Goal: Task Accomplishment & Management: Manage account settings

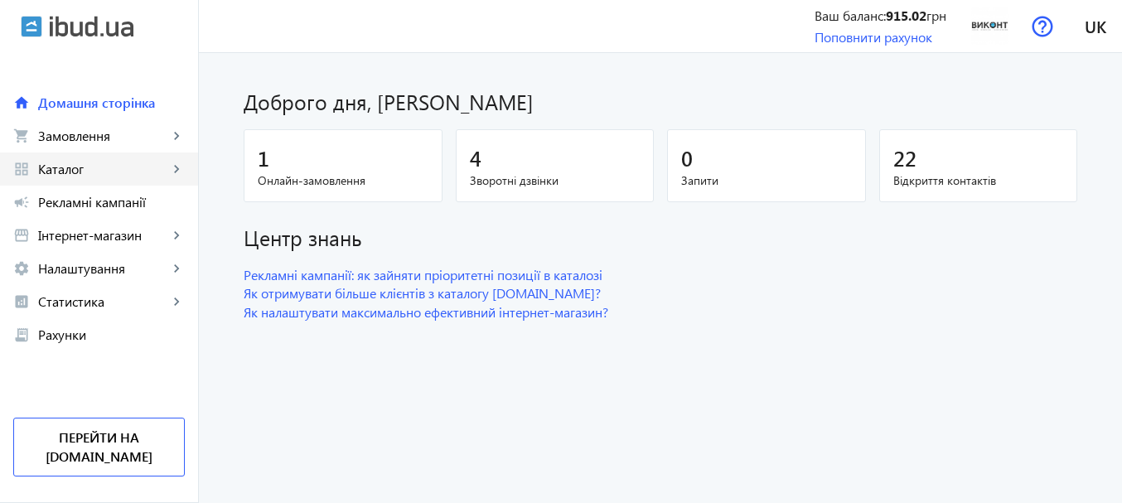
click at [152, 172] on span "Каталог" at bounding box center [103, 169] width 130 height 17
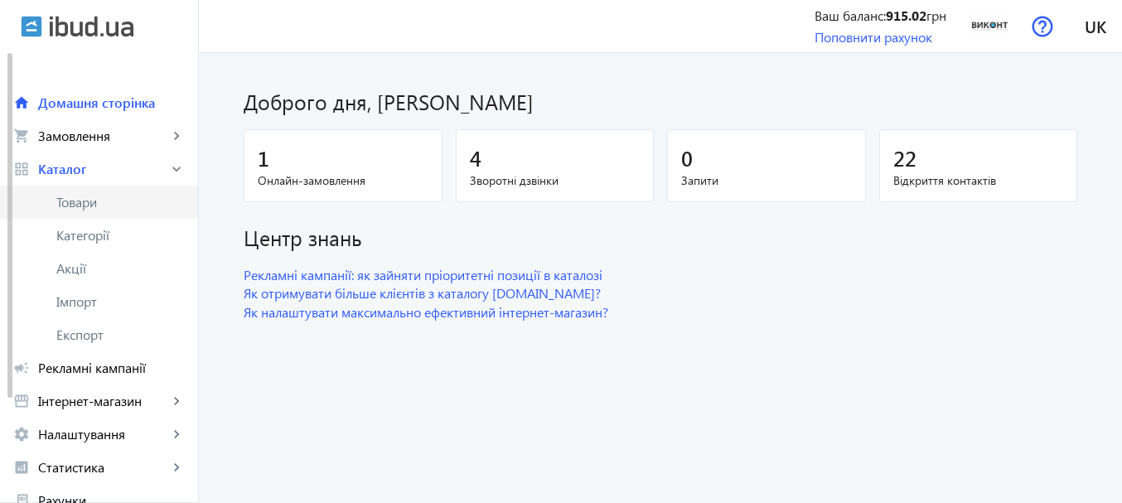
click at [106, 203] on span "Товари" at bounding box center [120, 202] width 128 height 17
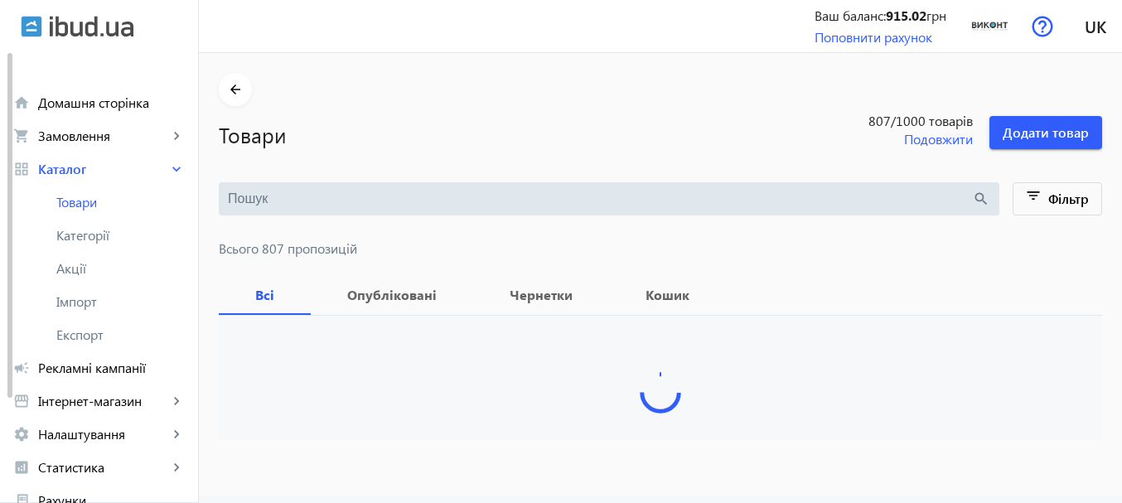
click at [342, 204] on input "search" at bounding box center [600, 199] width 744 height 18
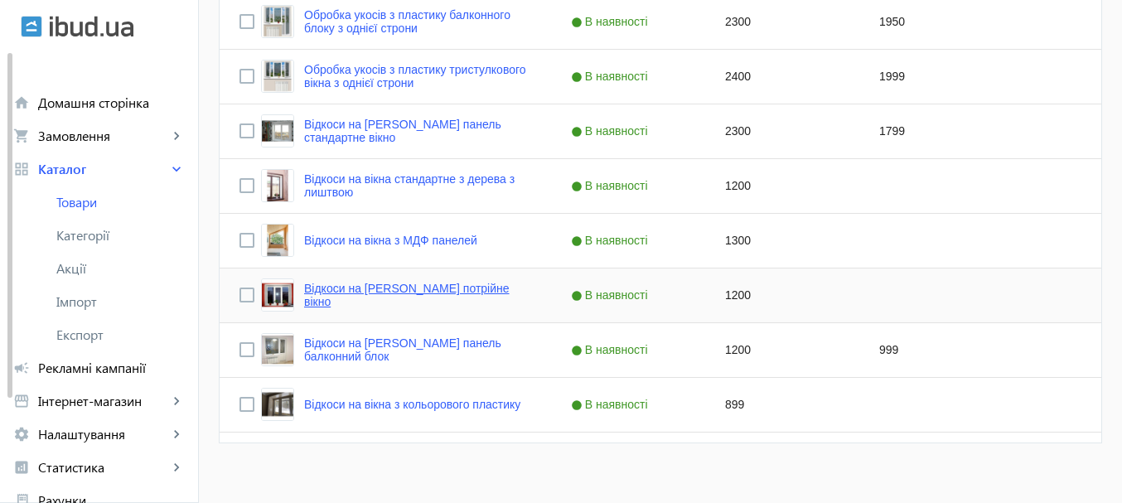
scroll to position [672, 0]
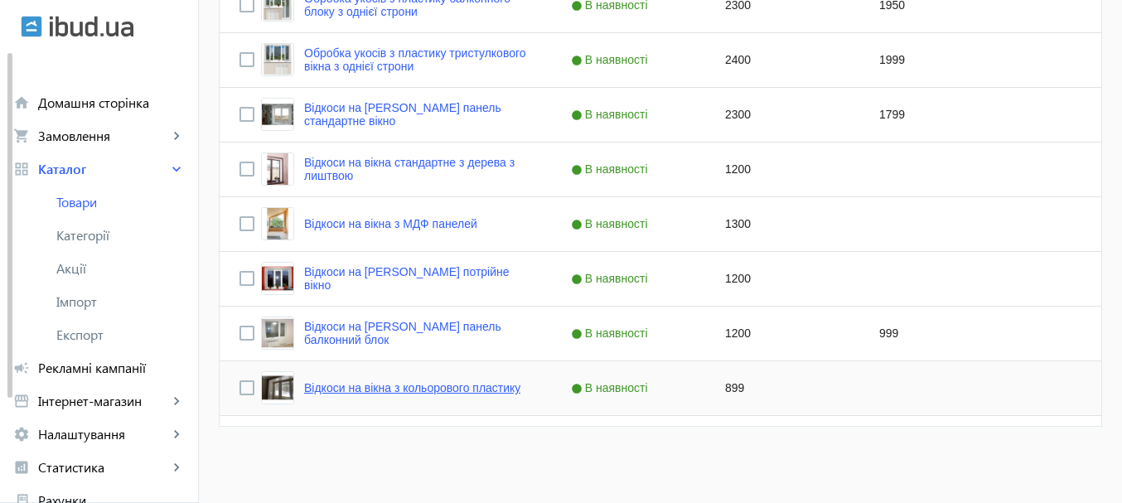
type input "откос"
click at [458, 391] on link "Відкоси на вікна з кольорового пластику" at bounding box center [412, 387] width 216 height 13
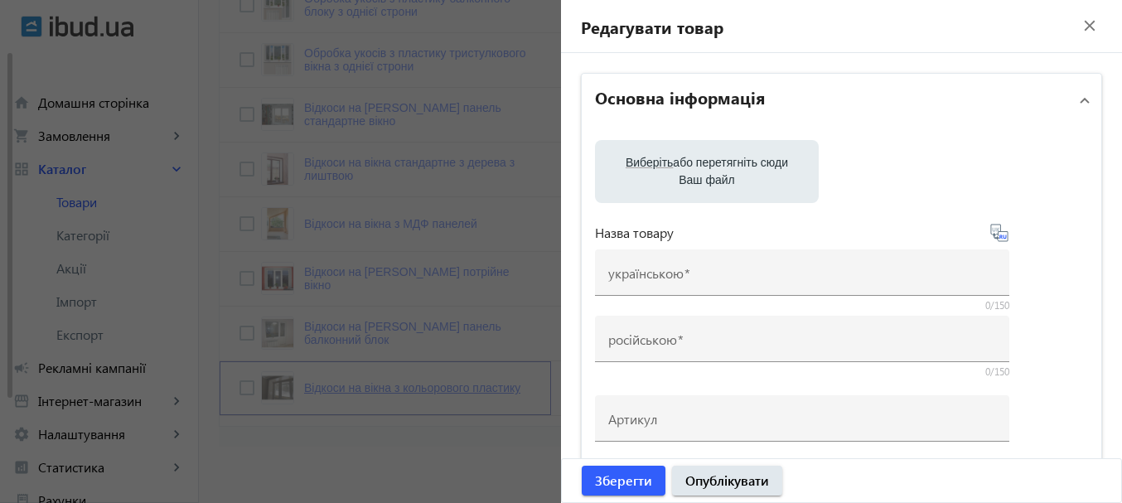
type input "Відкоси на вікна з кольорового пластику"
type input "Откосы на окна из цветного пластика"
type input "899"
type input "Укоси на вікна із пластику | Укоси на двері | [PERSON_NAME][GEOGRAPHIC_DATA]"
type input "Откосы на окна из пластика | Откосы на двери | Виконт [GEOGRAPHIC_DATA]"
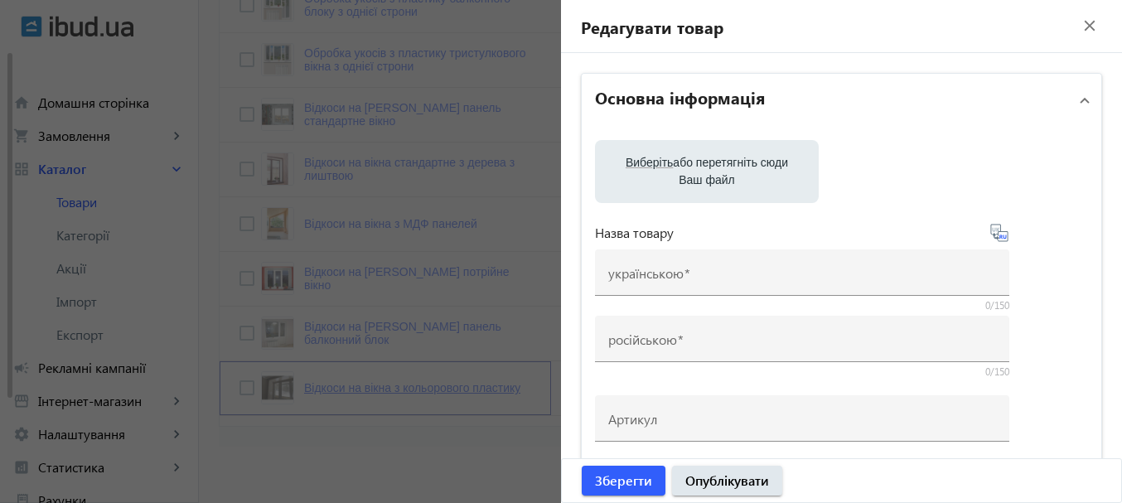
type textarea "КУПИТИ✓ Укоси на вікна Кривий Ріг ⏩Віконт⏩ Оздоблення укосів із кольорового пла…"
type textarea "КУПИТЬ✓ Откосы на окна Кривой Рог ⏩Виконт⏩ Отделка откосов из цветного пластика…"
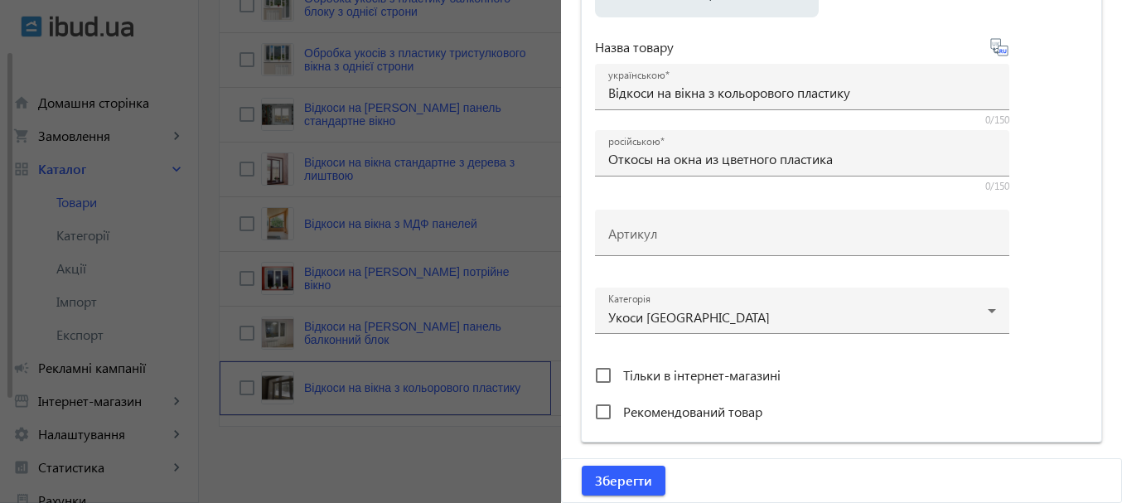
scroll to position [497, 0]
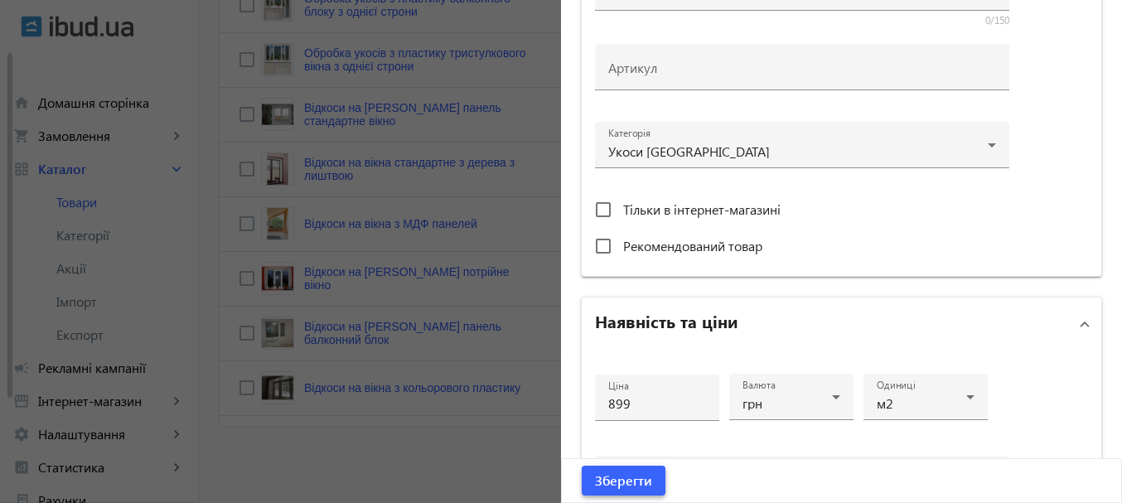
drag, startPoint x: 604, startPoint y: 483, endPoint x: 559, endPoint y: 481, distance: 45.6
click at [603, 483] on span "Зберегти" at bounding box center [623, 481] width 57 height 18
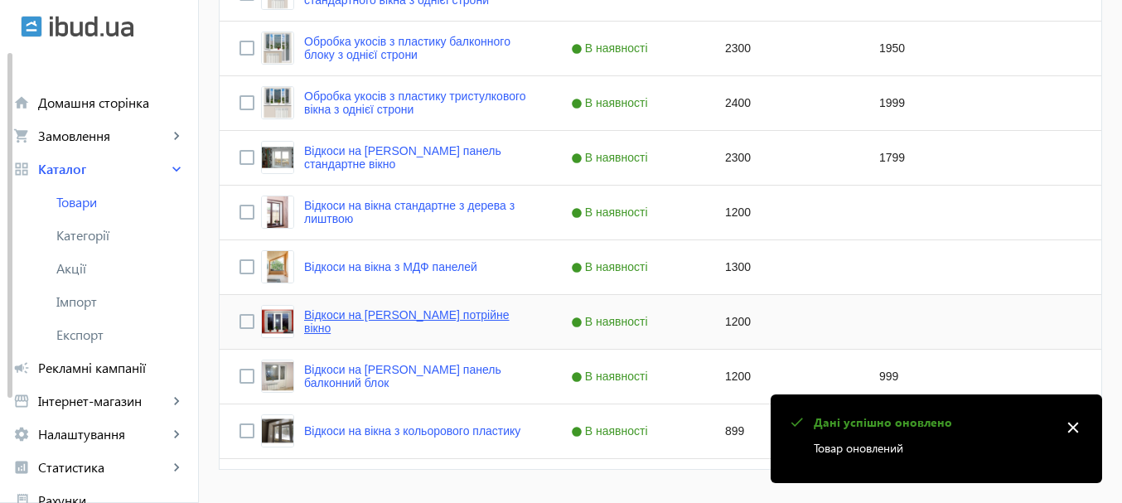
scroll to position [672, 0]
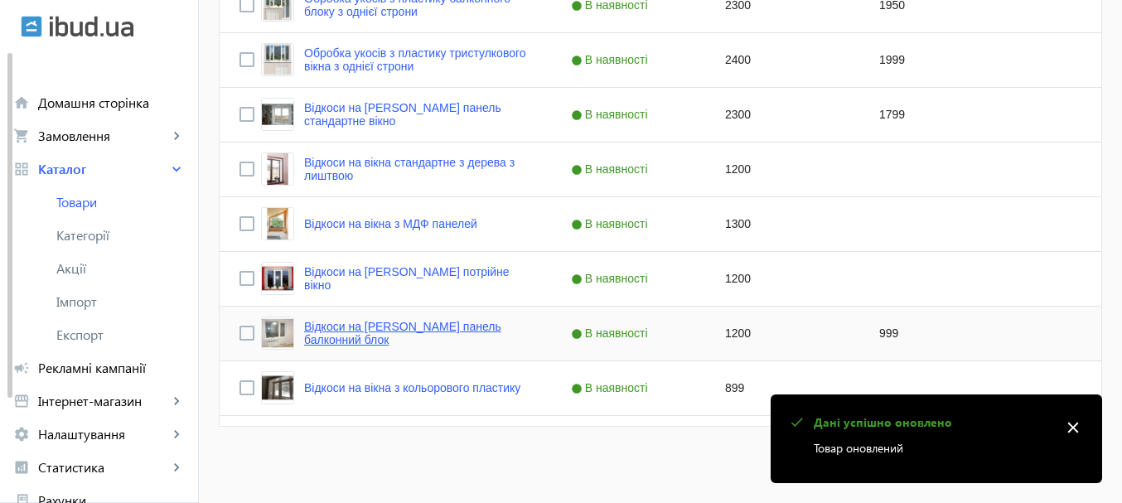
click at [406, 332] on link "Відкоси на [PERSON_NAME] панель балконний блок" at bounding box center [417, 333] width 227 height 27
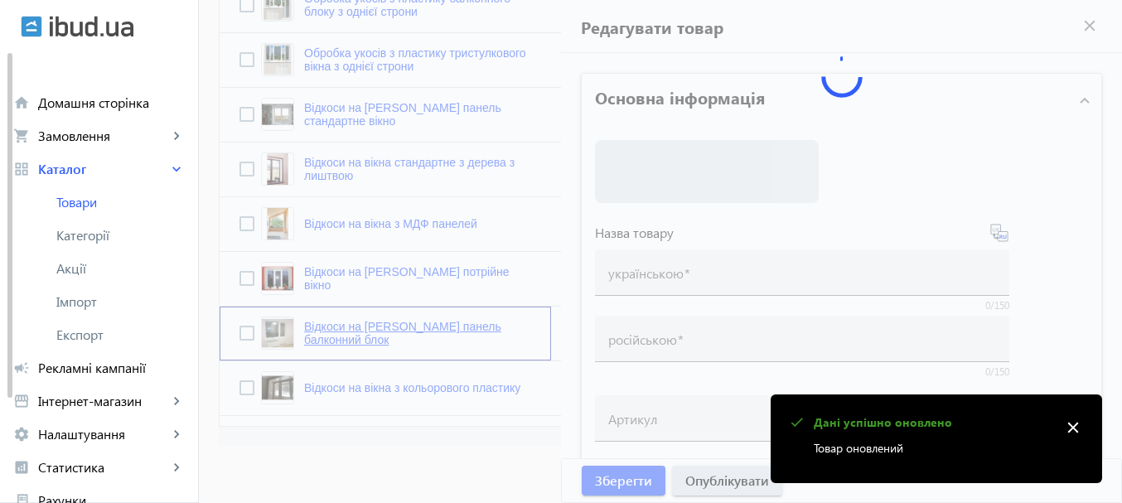
type input "Відкоси на [PERSON_NAME] панель балконний блок"
type input "Откосы на окна сэндвич панель балконный блок"
type input "1200"
type input "Укоси на вікна | Укоси на двері | Сендвіч панелі на вікна | [PERSON_NAME][GEOGR…"
type input "Откосы на окна | Откосы на двери | Сэндвич панели на окна | Виконт [GEOGRAPHIC_…"
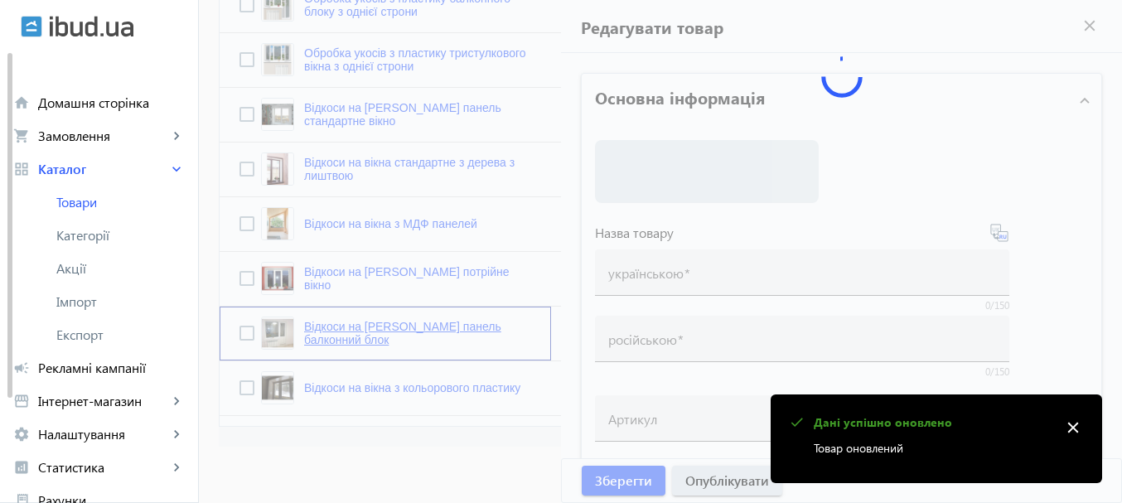
type textarea "КУПИТИ✓ Укоси на вікна Кривий Ріг ⏩Віконт⏩ Оздоблення укосів із сендвіч панелей…"
type textarea "КУПИТЬ✓ Откосы на окна Кривой Рог ⏩Виконт⏩ Отделка откосов из сэндвич панелей з…"
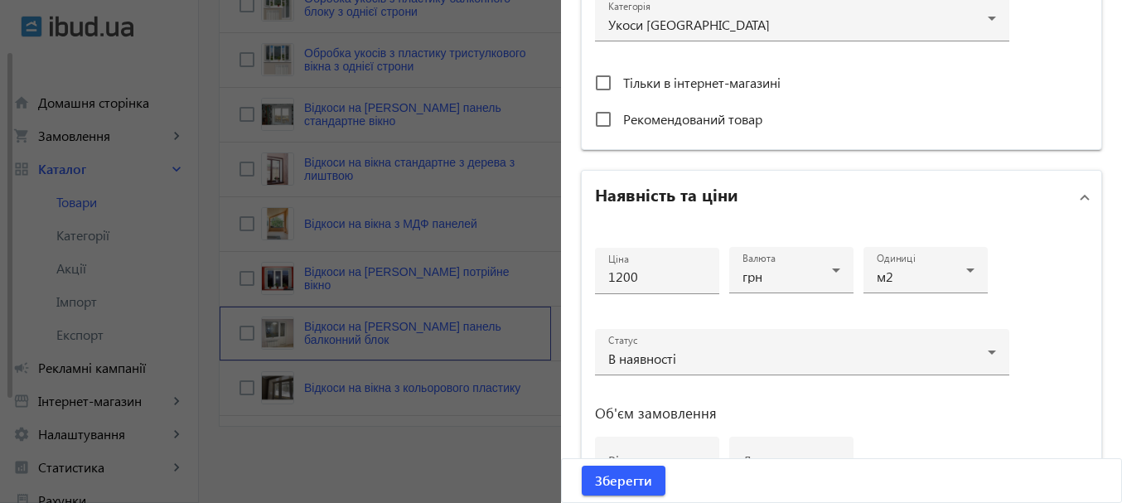
scroll to position [663, 0]
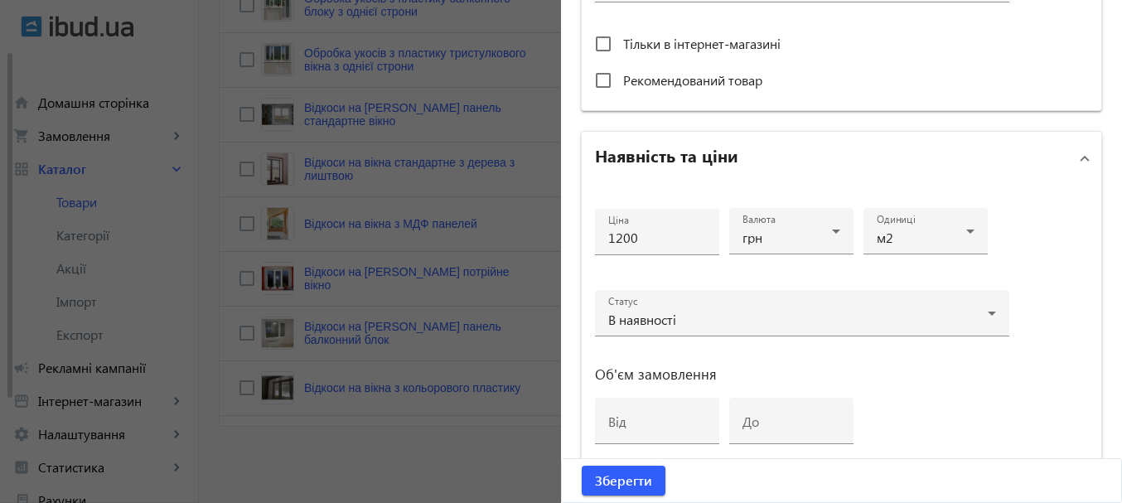
click at [481, 402] on div at bounding box center [561, 251] width 1122 height 503
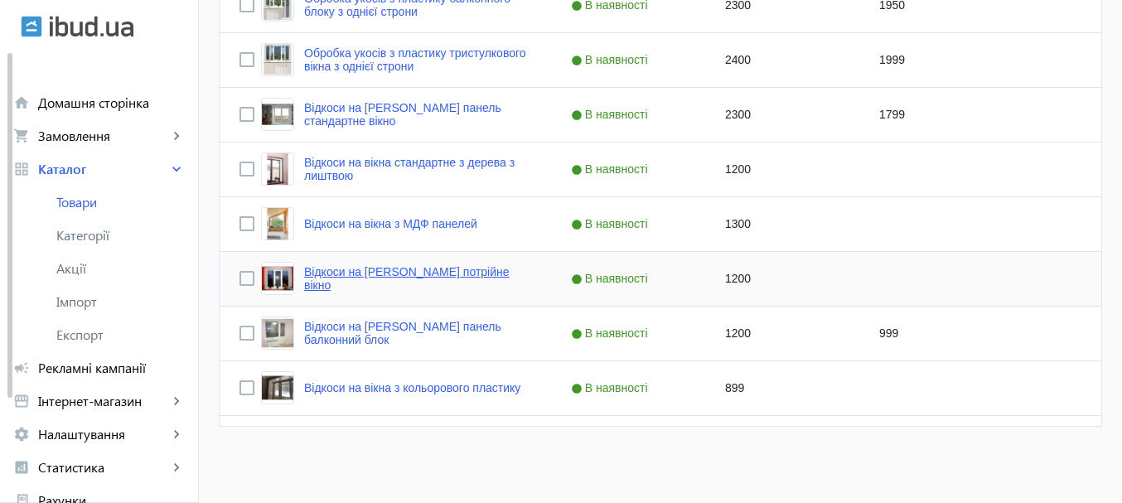
click at [495, 270] on link "Відкоси на [PERSON_NAME] потрійне вікно" at bounding box center [417, 278] width 227 height 27
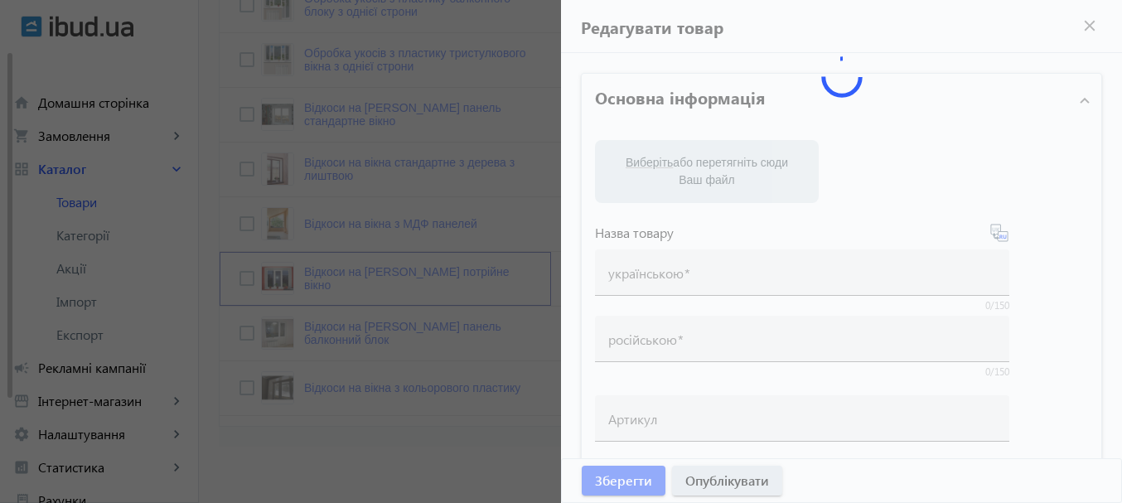
type input "Відкоси на [PERSON_NAME] потрійне вікно"
type input "Откосы на окна сэндвич панель тройное окно"
type input "1200"
type input "Укоси на вікна | Укоси на двері | Сендвіч панелі на вікна | [PERSON_NAME][GEOGR…"
type input "Откосы на окна | Откосы на двери | Сэндвич панели на окна | Виконт [GEOGRAPHIC_…"
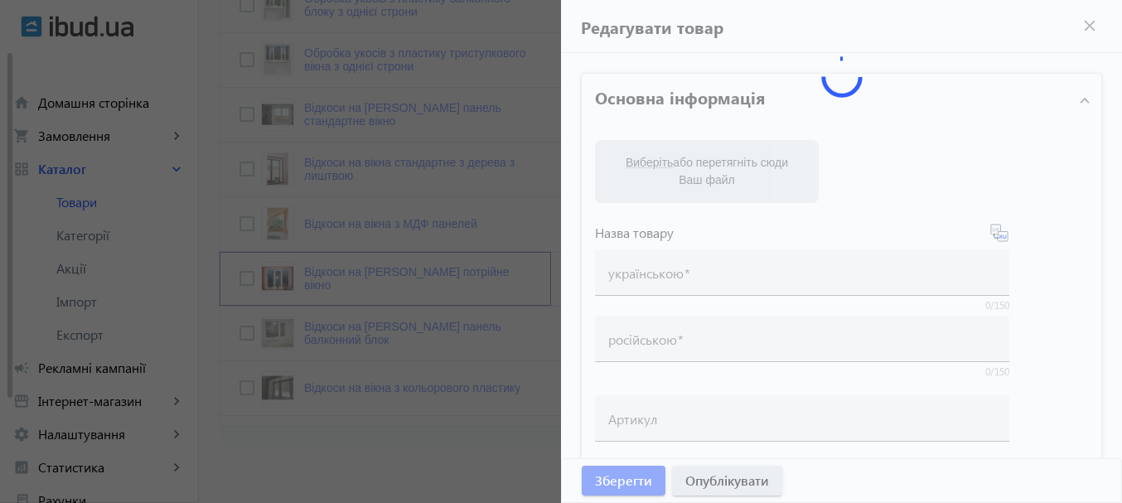
type textarea "КУПИТИ✓ Укоси на вікна Кривий Ріг ⏩Віконт⏩ Оздоблення укосів із сендвіч панелей…"
type textarea "КУПИТЬ✓ Откосы на окна Кривой Рог ⏩Виконт⏩ Отделка откосов из сэндвич панелей з…"
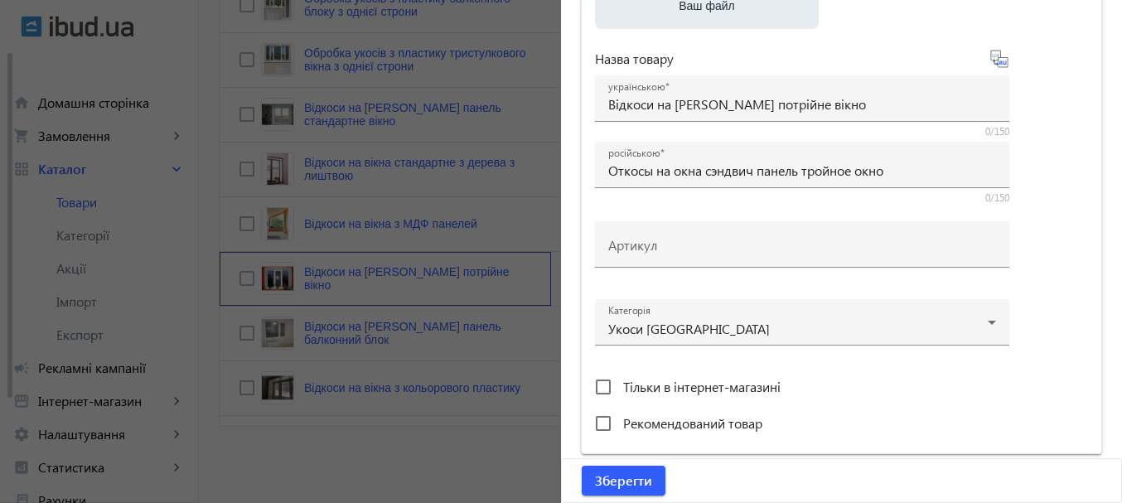
scroll to position [497, 0]
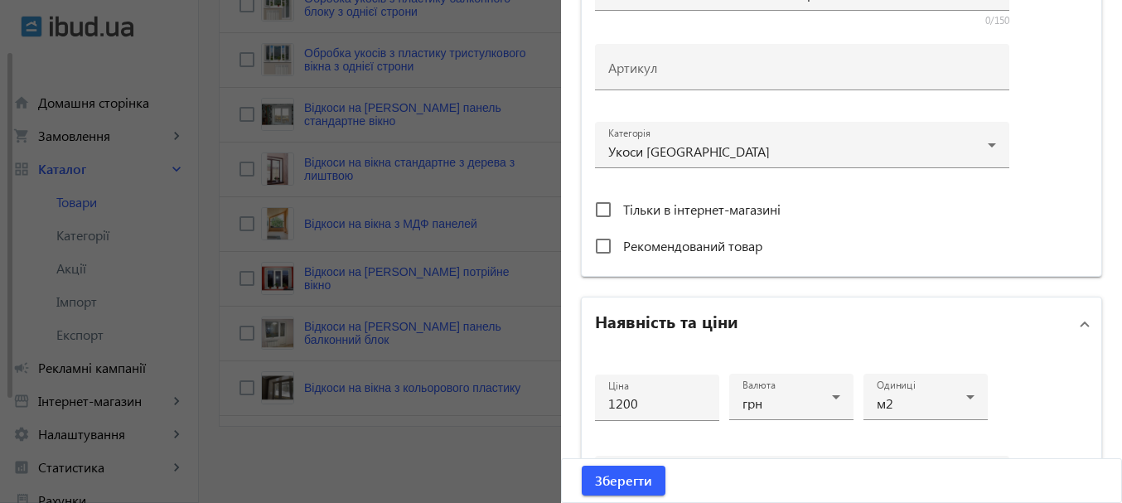
click at [457, 368] on div at bounding box center [561, 251] width 1122 height 503
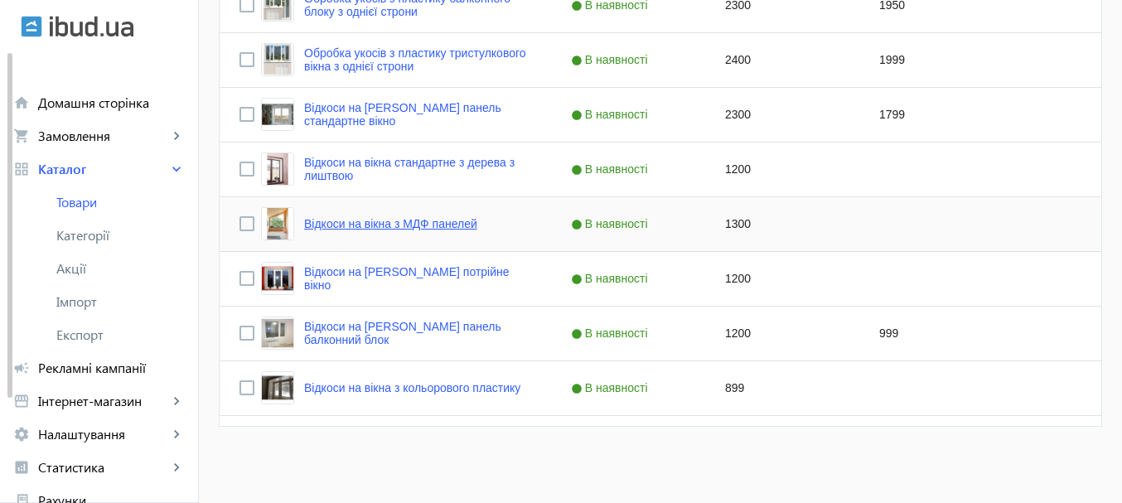
click at [453, 228] on link "Відкоси на вікна з МДФ панелей" at bounding box center [390, 223] width 173 height 13
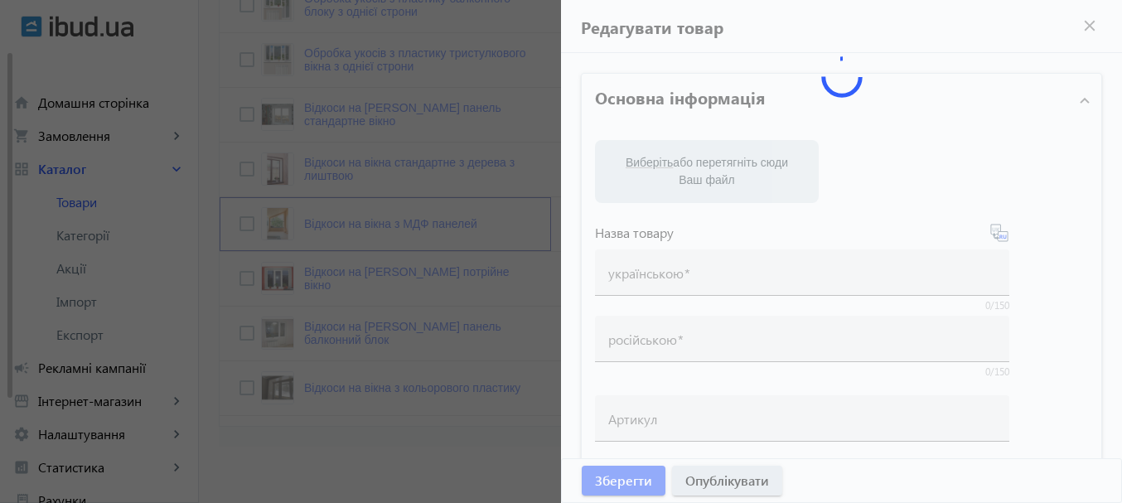
type input "Відкоси на вікна з МДФ панелей"
type input "Откосы на окна из МДФ панелей"
type input "1300"
type input "Укоси на вікна | Укоси на двері | МДФ панелі на вікна [PERSON_NAME][GEOGRAPHIC_…"
type input "Откосы на окна | Откосы на двери | МДФ панели на окна | Виконт [GEOGRAPHIC_DATA]"
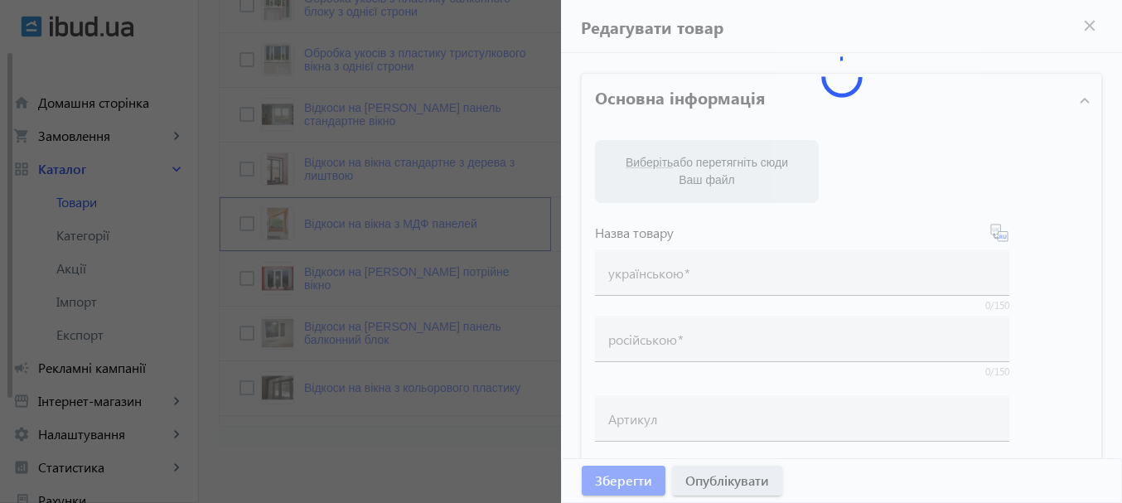
type textarea "КУПИТИ✓ Укоси МДФ на вікна Кривий Ріг ⏩Віконт⏩ Оздоблення укосів із МДФ за 1 де…"
type textarea "КУПИТЬ✓ Откосы МДФ на окна Кривой Рог ⏩Виконт⏩ Отделка откосов из МДФ за 1 день…"
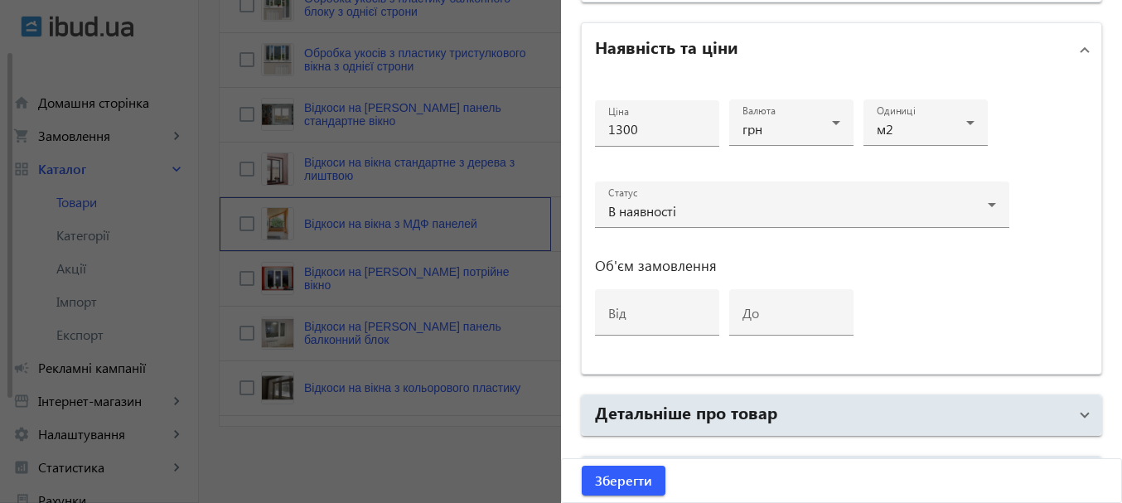
scroll to position [880, 0]
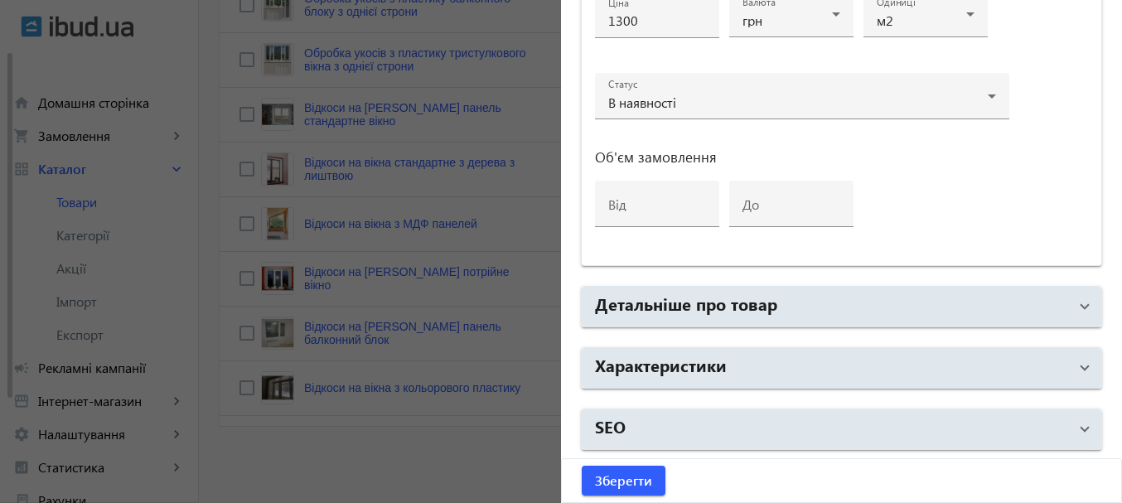
click at [463, 336] on div at bounding box center [561, 251] width 1122 height 503
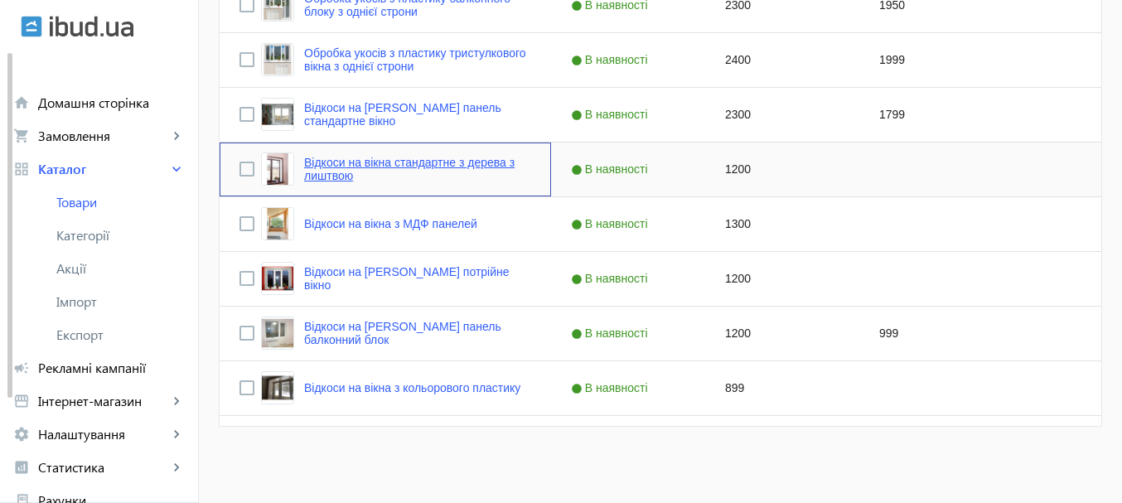
click at [477, 168] on link "Відкоси на вікна стандартне з дерева з лиштвою" at bounding box center [417, 169] width 227 height 27
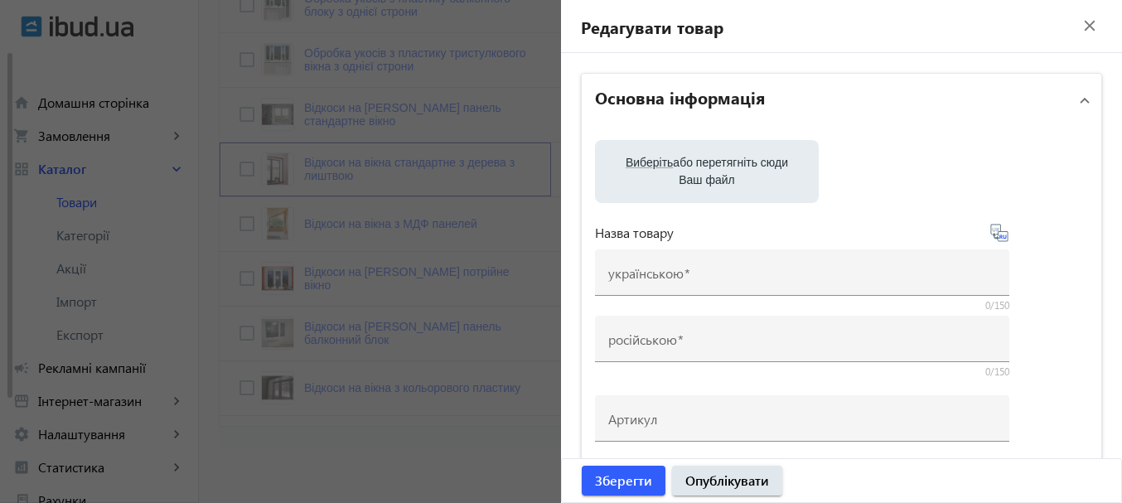
type input "Відкоси на вікна стандартне з дерева з лиштвою"
type input "Откосы на окна стандартное из дерева с наличниками"
type input "1200"
type input "Укоси на вікна | Укоси на двері | Укоси з дерева | [PERSON_NAME][GEOGRAPHIC_DAT…"
type input "Откосы на окна | Откосы на двери | Откосы из дерева | Виконт [GEOGRAPHIC_DATA]"
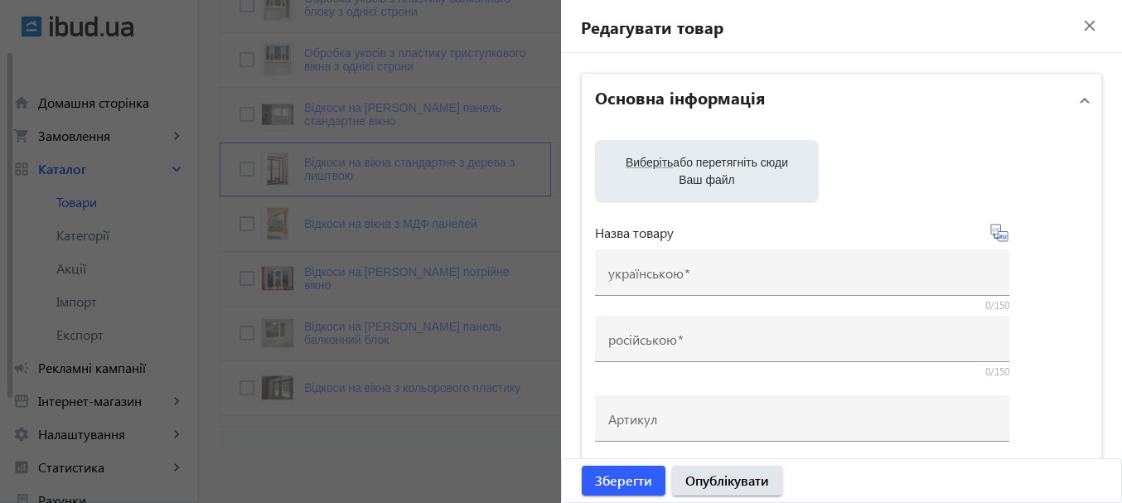
type textarea "КУПИТИ✓ Укоси на вікна Кривий Ріг ⏩Віконт⏩ Оздоблення укосів з дерева за 1 день…"
type textarea "КУПИТЬ✓ Откосы на окна Кривой Рог ⏩Виконт⏩ Отделка откосов из дерева за 1 день …"
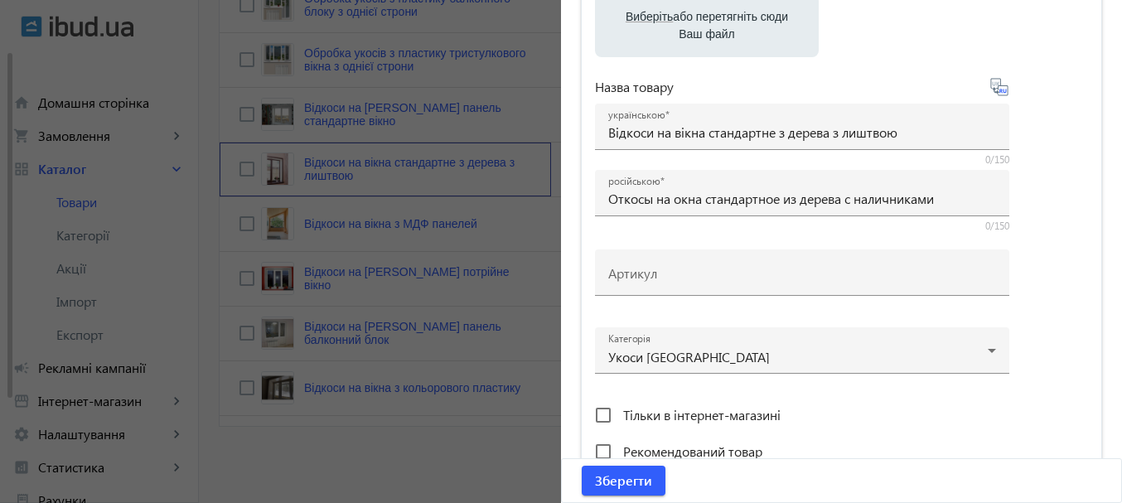
scroll to position [580, 0]
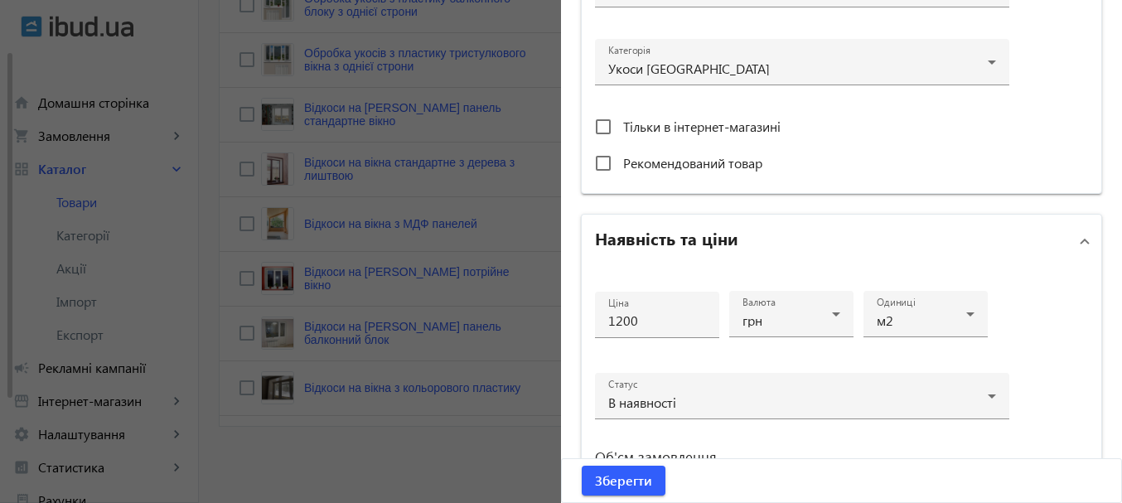
click at [463, 288] on div at bounding box center [561, 251] width 1122 height 503
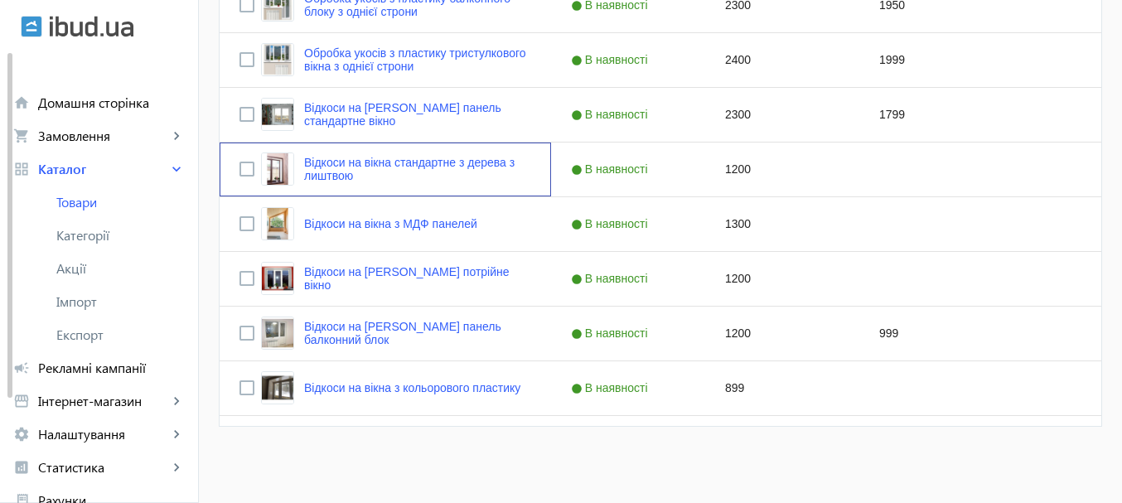
scroll to position [0, 0]
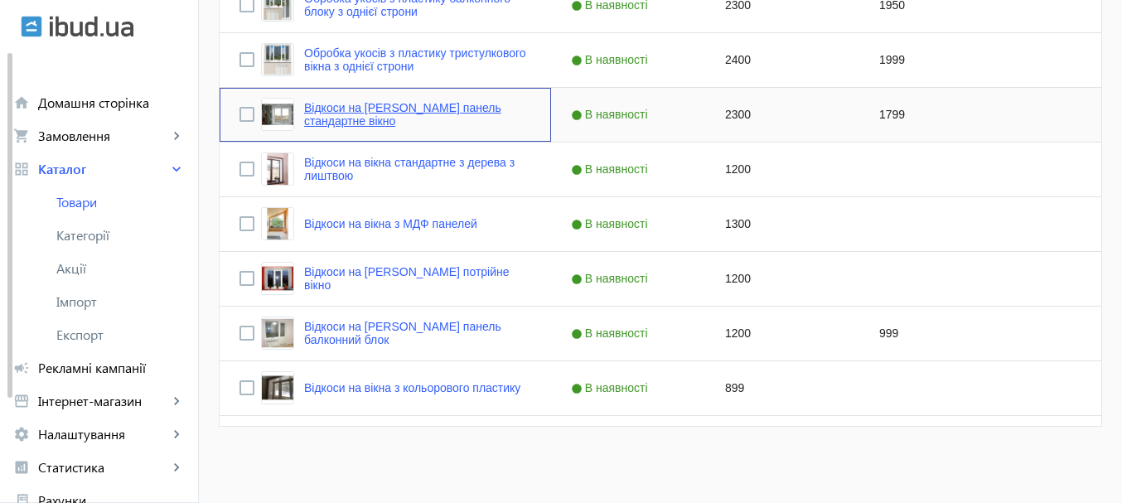
click at [449, 118] on link "Відкоси на [PERSON_NAME] панель стандартне вікно" at bounding box center [417, 114] width 227 height 27
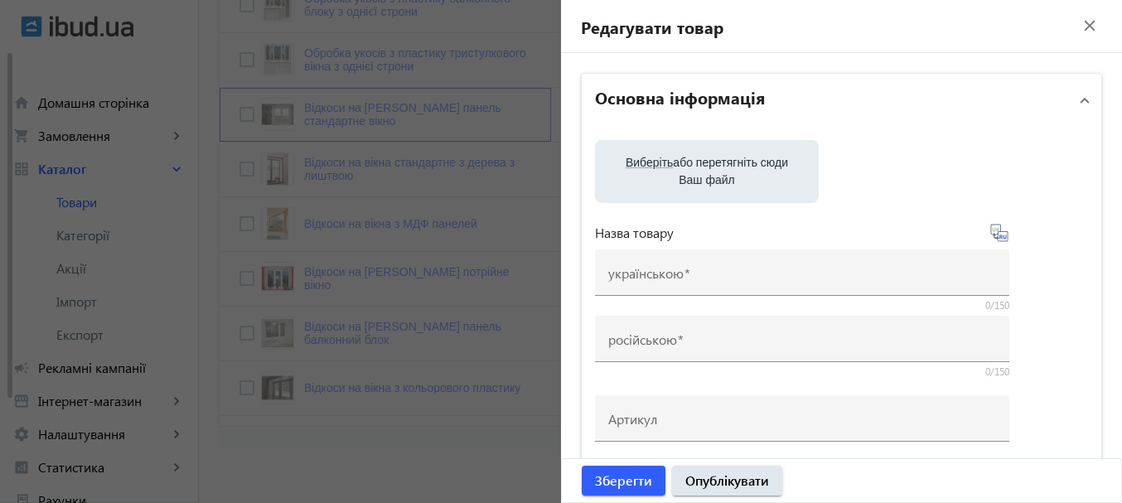
type input "Відкоси на [PERSON_NAME] панель стандартне вікно"
type input "Откосы на окна сэндвич панель стандартное окно"
type input "2300"
type input "Укоси на вікна | Укоси на двері | Сендвіч панелі на вікна | [PERSON_NAME][GEOGR…"
type input "Откосы на окна | Откосы на двери | Сэндвич панели на окна | Виконт [GEOGRAPHIC_…"
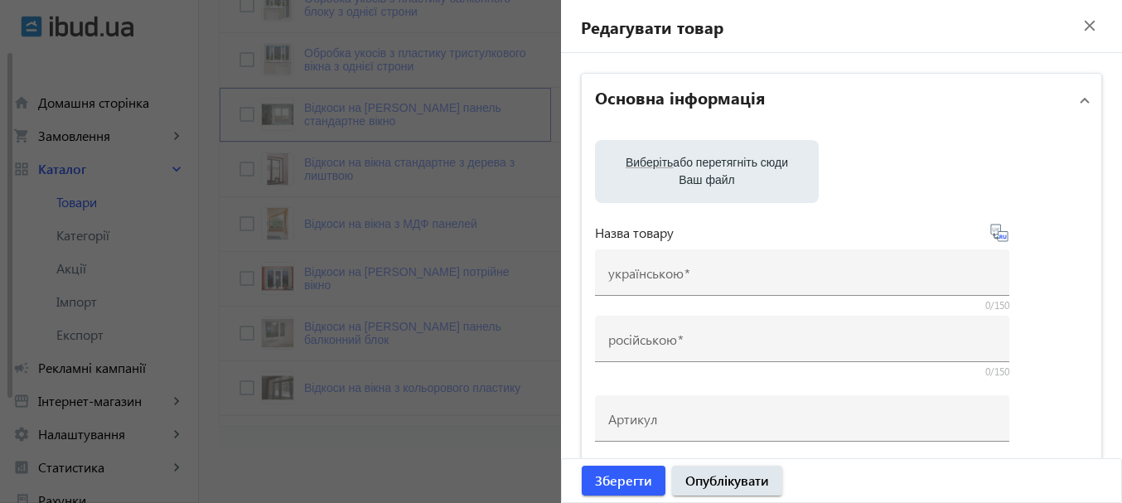
type textarea "КУПИТИ✓ Укоси на вікна Кривий Ріг ⏩Віконт⏩ Оздоблення укосів із сендвіч панелей…"
type textarea "КУПИТЬ✓ Откосы на окна Кривой Рог ⏩Виконт⏩ Отделка откосов из сэндвич панелей з…"
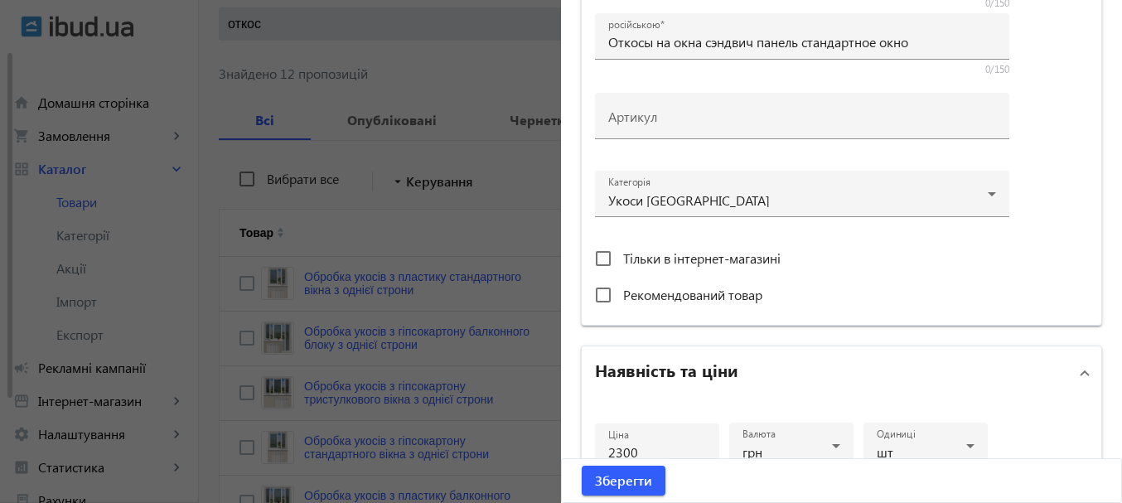
scroll to position [580, 0]
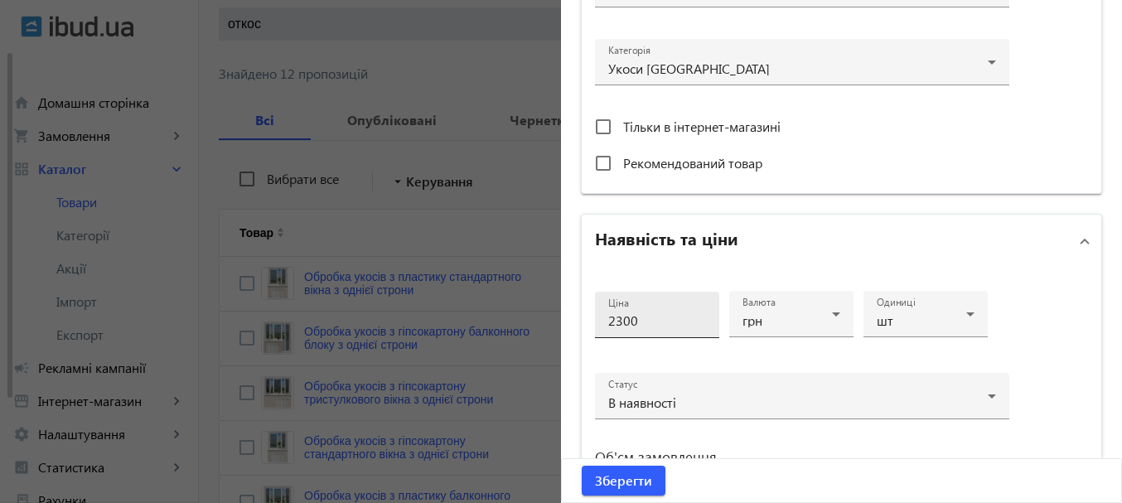
click at [613, 328] on input "2300" at bounding box center [657, 320] width 98 height 17
type input "3300"
click at [608, 477] on span "Зберегти" at bounding box center [623, 481] width 57 height 18
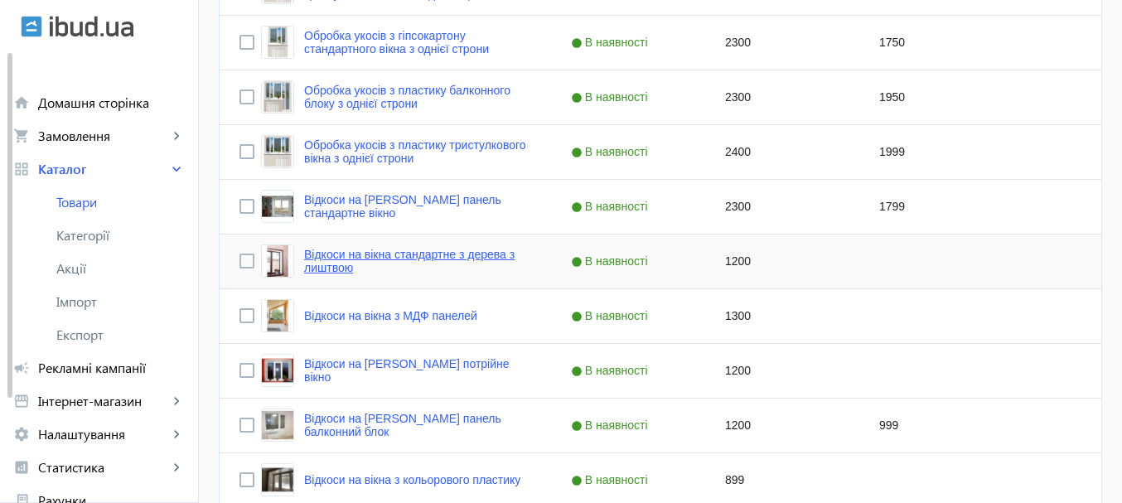
click at [482, 259] on link "Відкоси на вікна стандартне з дерева з лиштвою" at bounding box center [417, 261] width 227 height 27
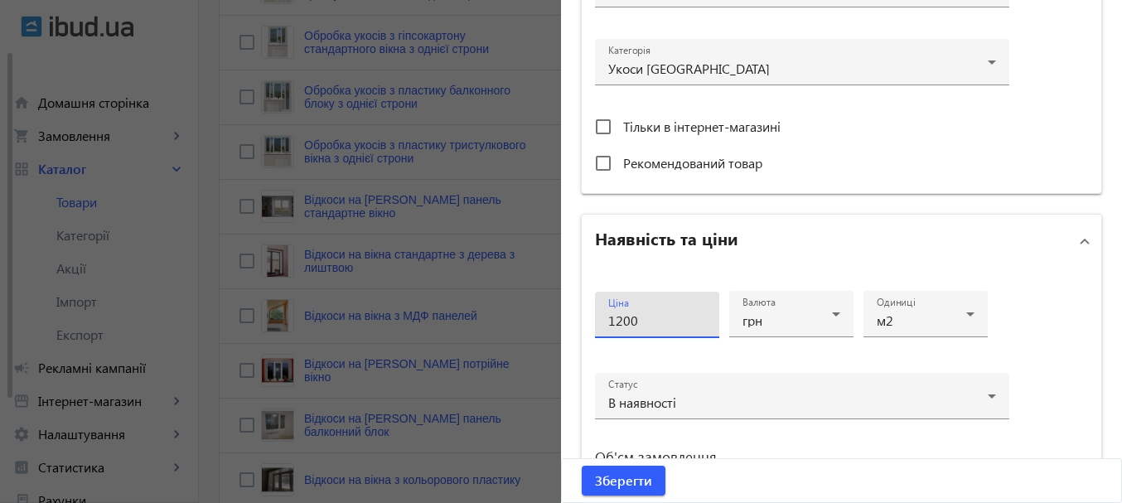
click at [610, 326] on input "1200" at bounding box center [657, 320] width 98 height 17
type input "2200"
click at [597, 482] on span "Зберегти" at bounding box center [623, 481] width 57 height 18
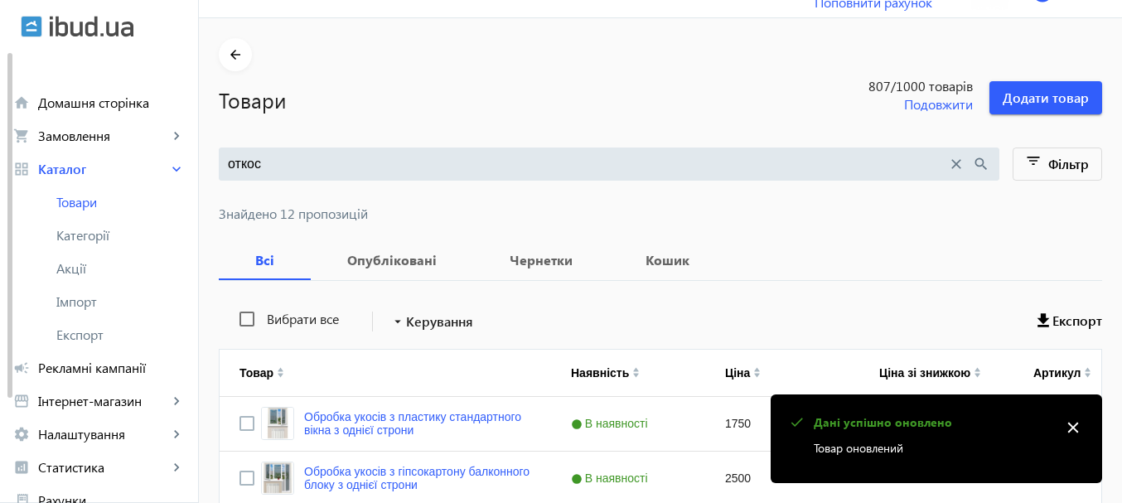
scroll to position [331, 0]
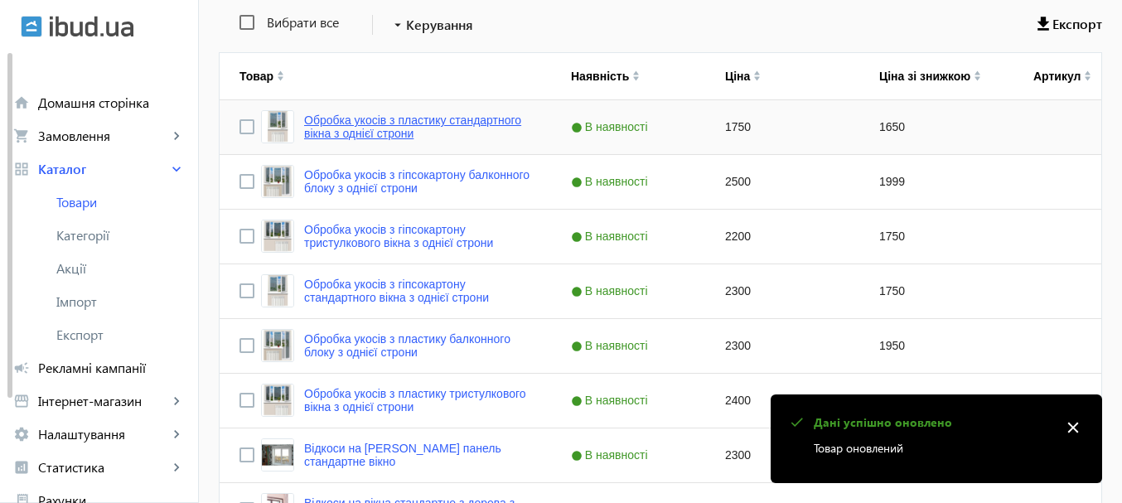
click at [476, 126] on link "Обробка укосів з пластику стандартного вікна з однієї строни" at bounding box center [417, 127] width 227 height 27
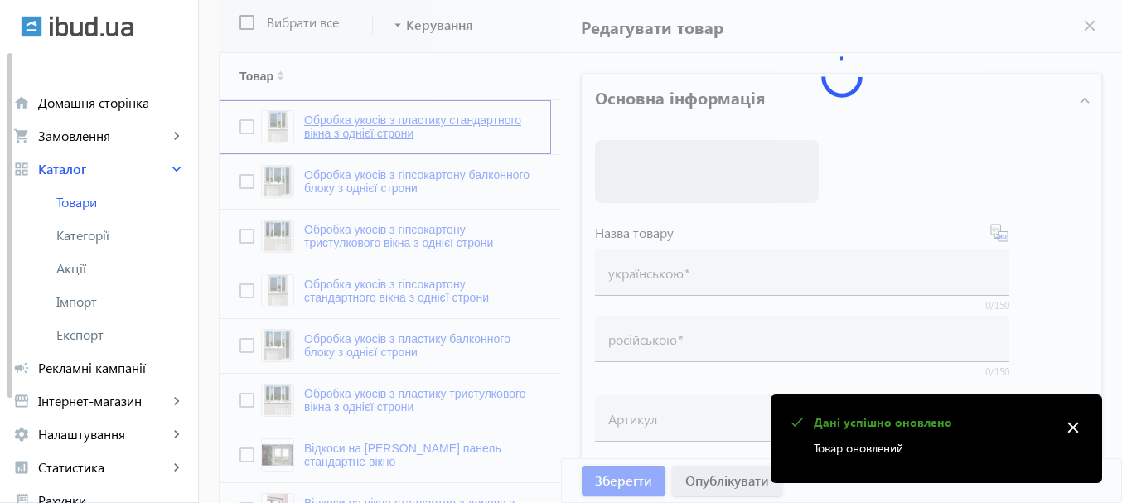
type input "Обробка укосів з пластику стандартного вікна з однієї строни"
type input "Отделка откосов из пластика стандартного окна с одной строны"
type input "1750"
type input "Оздоблення укосів із пластику стандартного вікна - магазин [PERSON_NAME][GEOGRA…"
type input "Отделка откосов из пластика стандартного окна - магазин Виконт [GEOGRAPHIC_DATA]"
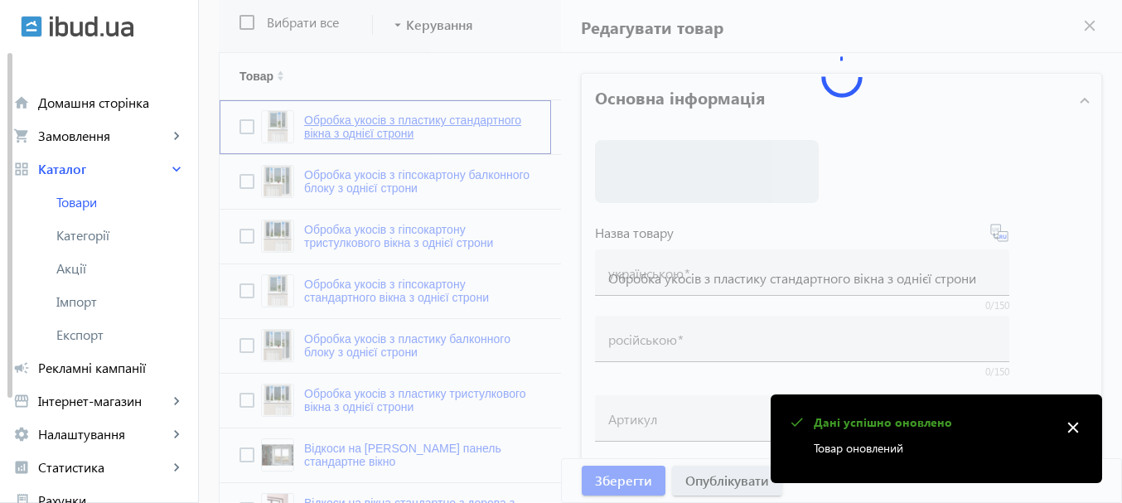
type textarea "КУПИТИ✓ Укоси на вікна Кривий Ріг ⏩Віконт⏩ Оздоблення укосів із пластику недоро…"
type textarea "КУПИТЬ✓ Откосы на окна Кривой Рог ⏩Виконт⏩ Отделка откосов из пластика недорого…"
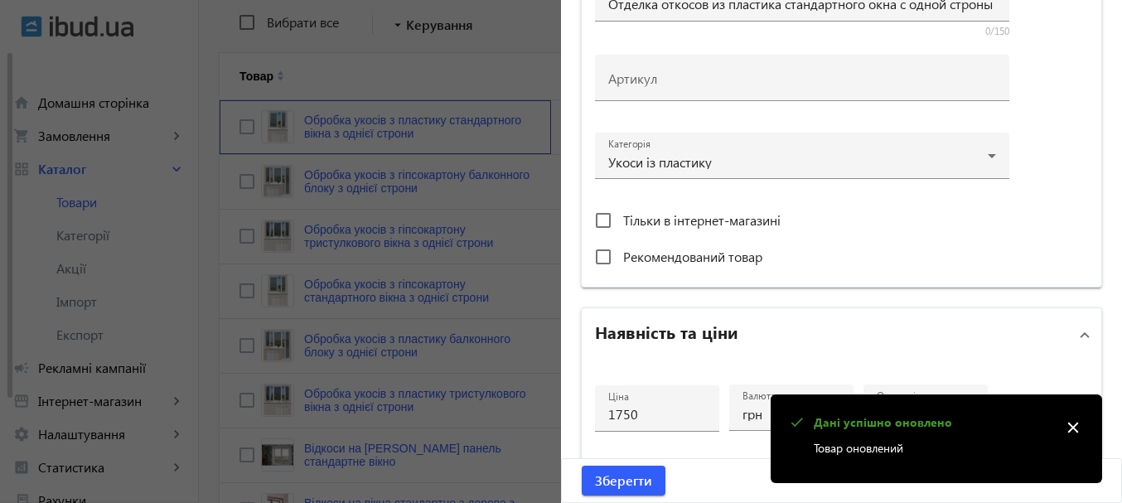
scroll to position [497, 0]
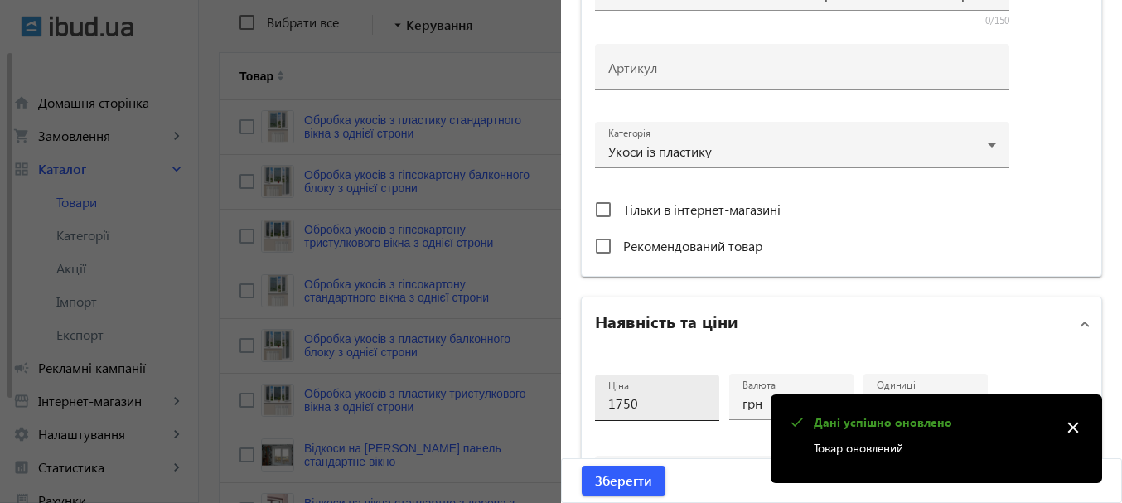
click at [608, 399] on input "1750" at bounding box center [657, 402] width 98 height 17
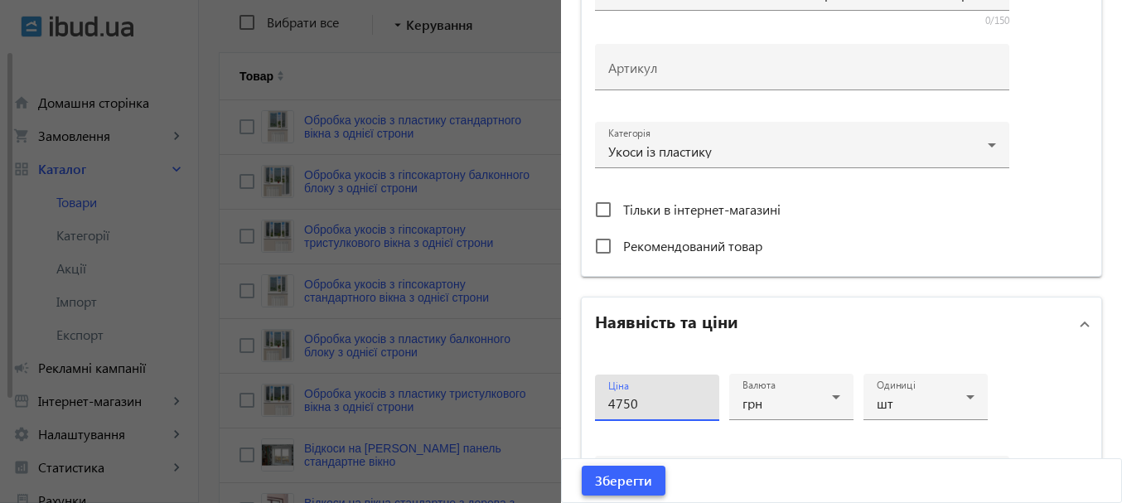
type input "4750"
click at [641, 478] on span "Зберегти" at bounding box center [623, 481] width 57 height 18
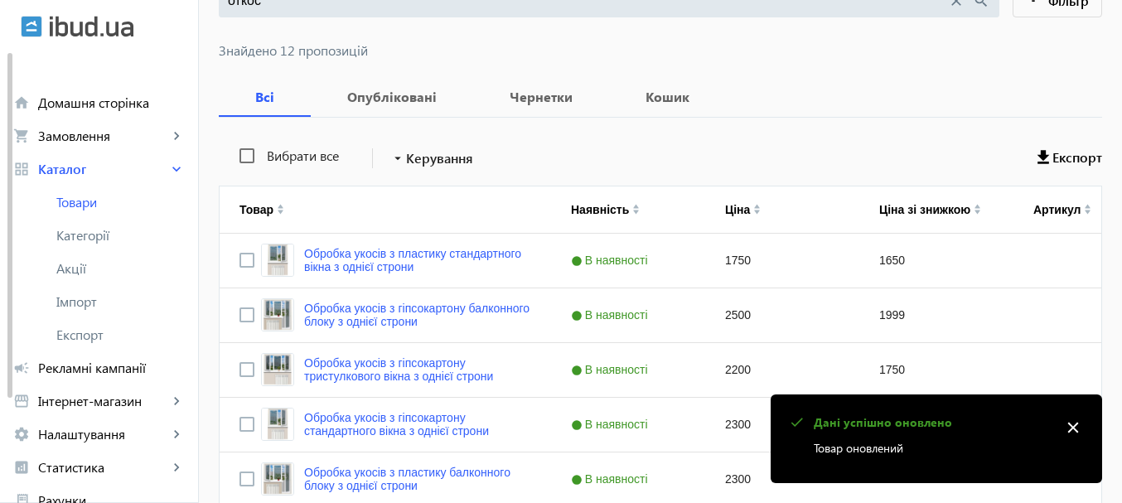
scroll to position [0, 0]
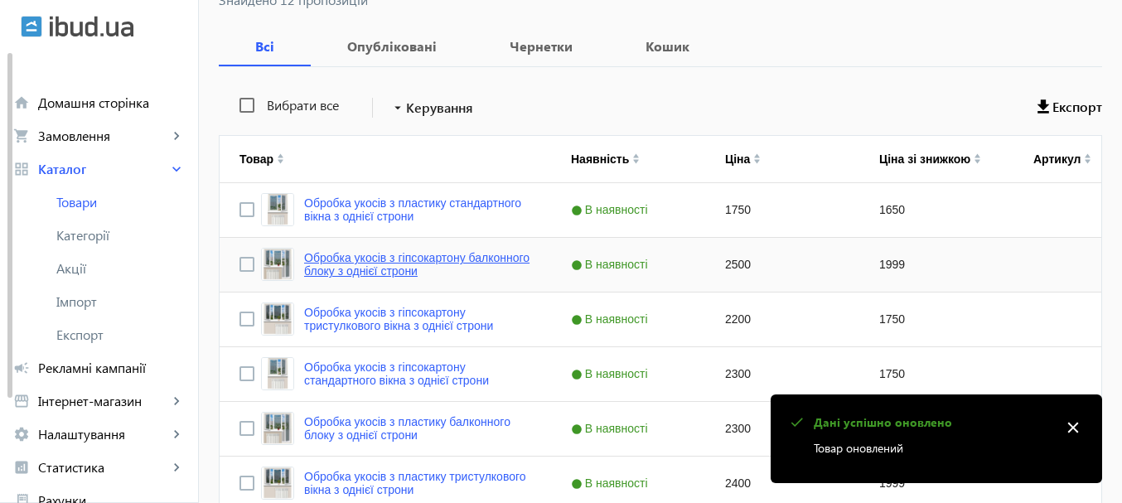
click at [455, 270] on link "Обробка укосів з гіпсокартону балконного блоку з однієї строни" at bounding box center [417, 264] width 227 height 27
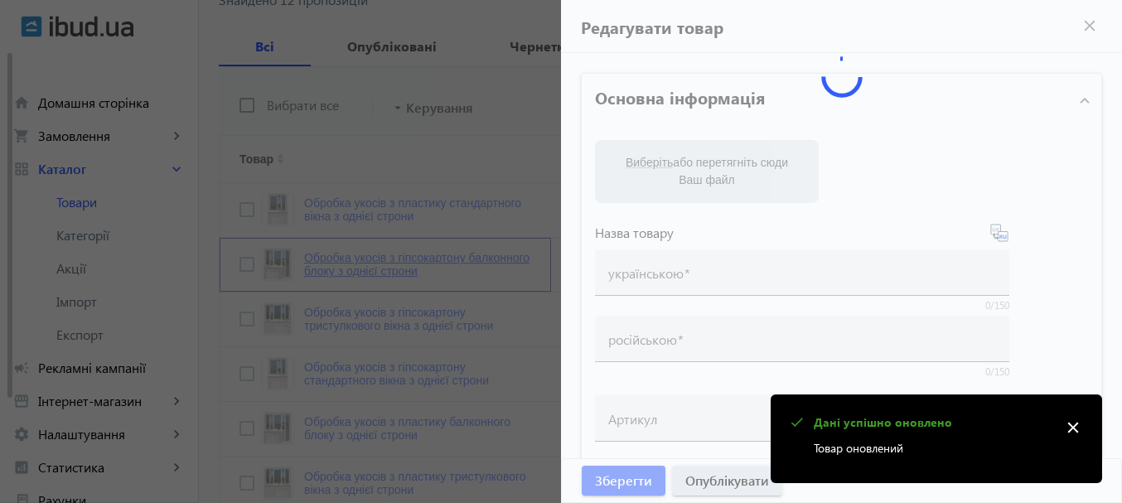
type input "Обробка укосів з гіпсокартону балконного блоку з однієї строни"
type input "Отделка откосов из гипсокартона балконного блока с одной строны"
type input "2500"
type input "Оздоблення укосів із пластику балконний блок - магазин [PERSON_NAME][GEOGRAPHIC…"
type input "Отделка откосов из пластика балконный блок - магазин Виконт [GEOGRAPHIC_DATA]"
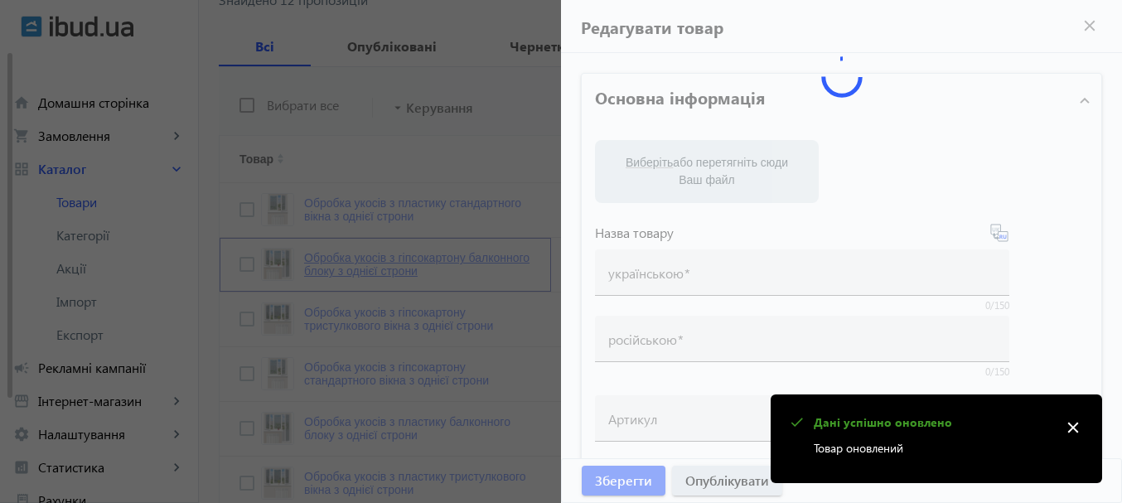
type textarea "КУПИТИ✓ Укоси на балконний блок Кривий Ріг ⏩Віконт⏩ Оздоблення укосів із пласти…"
type textarea "КУПИТЬ✓ Откосы на балконный блок Кривой Рог ⏩Виконт⏩ Отделка откосов из пластик…"
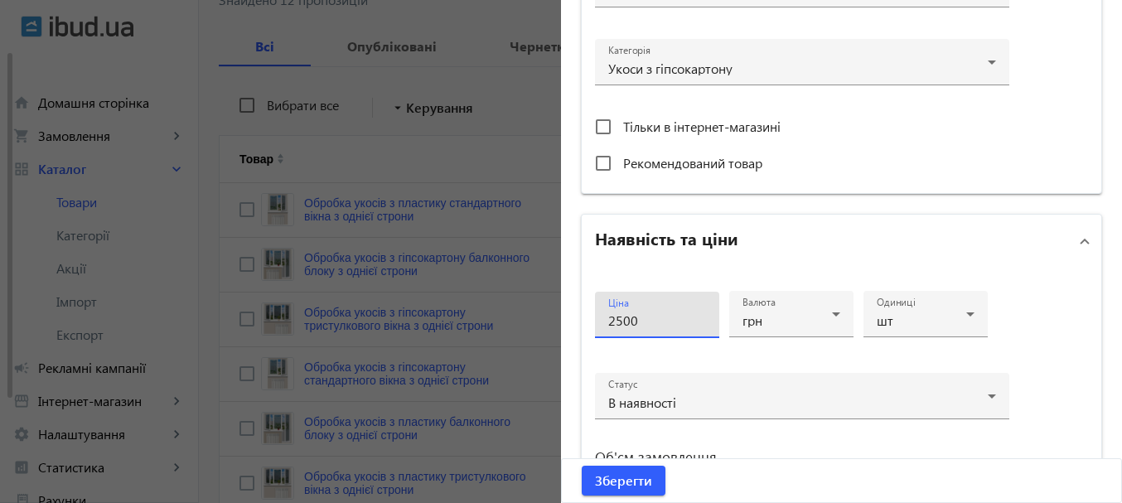
click at [613, 321] on input "2500" at bounding box center [657, 320] width 98 height 17
type input "3500"
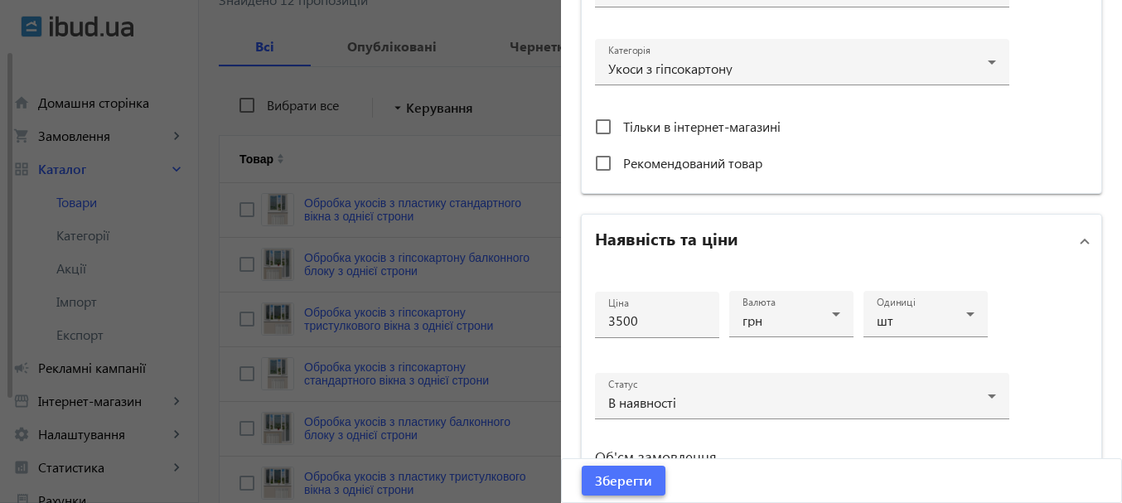
click at [612, 476] on span "Зберегти" at bounding box center [623, 481] width 57 height 18
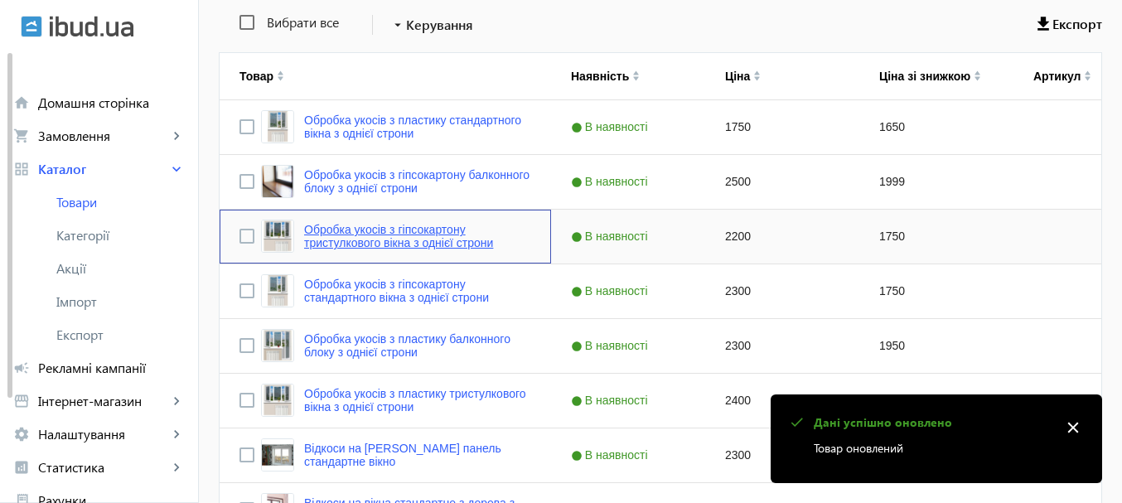
click at [407, 246] on link "Обробка укосів з гіпсокартону тристулкового вікна з однієї строни" at bounding box center [417, 236] width 227 height 27
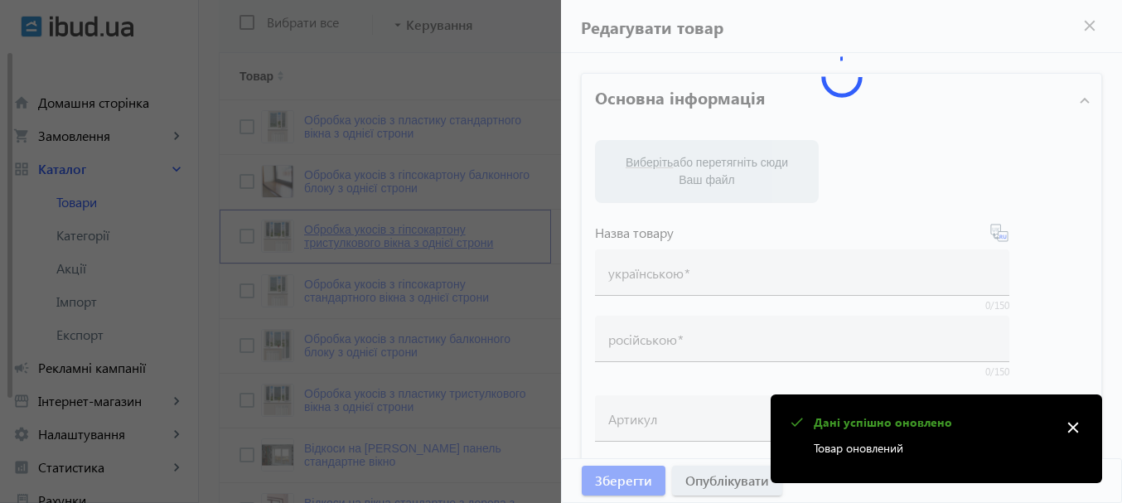
type input "Обробка укосів з гіпсокартону тристулкового вікна з однієї строни"
type input "Отделка откосов из гипсокартона трехстворчатого окна с одной строны"
type input "2200"
type input "Оздоблення укосів з гіпсокартону потрійне вікно - магазин [PERSON_NAME][GEOGRAP…"
type input "Отделка откосов из гипсокартона тройное окно - магазин Виконт [GEOGRAPHIC_DATA]"
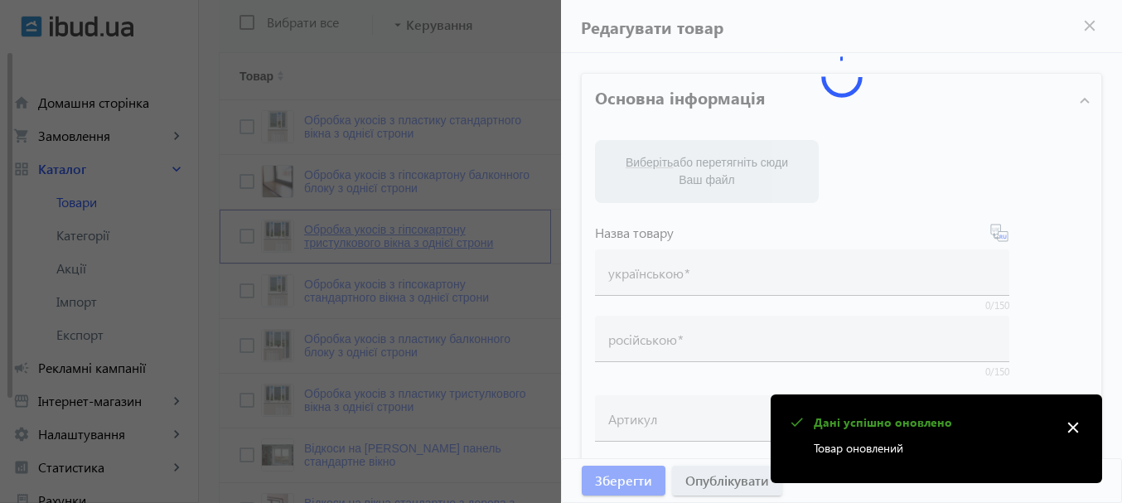
type textarea "КУПИТИ✓ Укоси на потрійне вікно Кривий Ріг ⏩Віконт⏩ Оздоблення укосів із пласти…"
type textarea "КУПИТЬ✓ Откосы на тройное окно Кривой Рог ⏩Виконт⏩ Отделка откосов из пластика …"
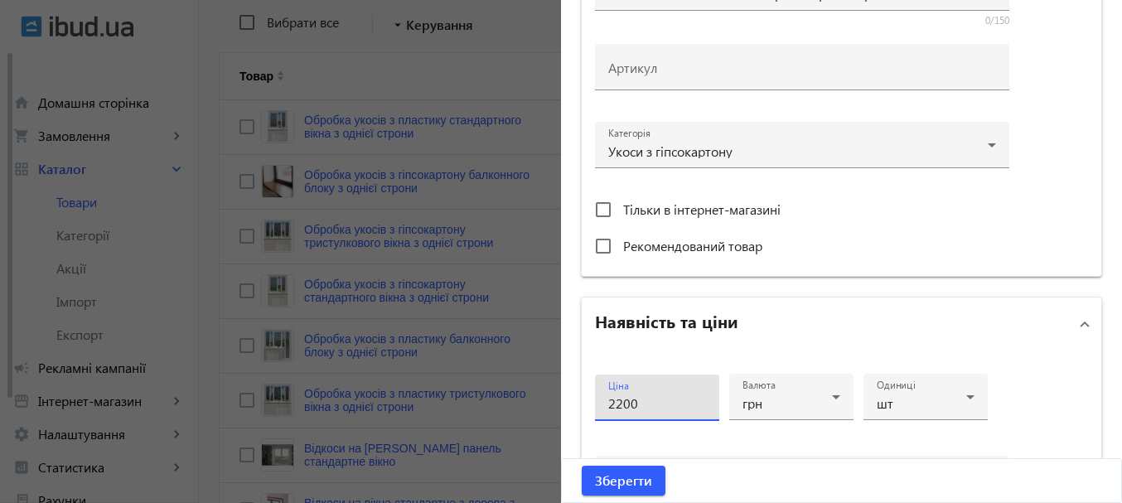
click at [608, 406] on input "2200" at bounding box center [657, 402] width 98 height 17
type input "3200"
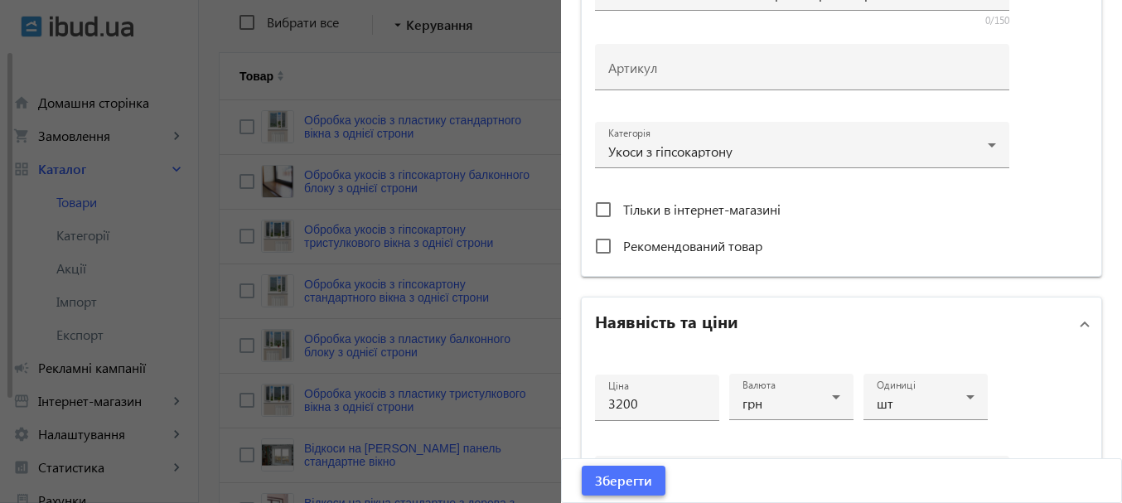
click at [595, 468] on span "submit" at bounding box center [624, 481] width 84 height 40
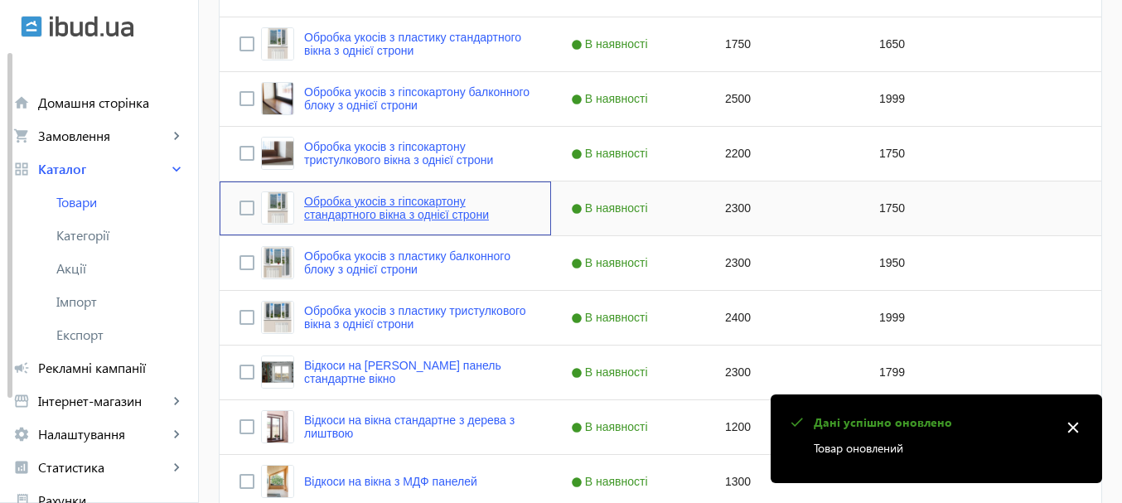
click at [446, 219] on link "Обробка укосів з гіпсокартону стандартного вікна з однієї строни" at bounding box center [417, 208] width 227 height 27
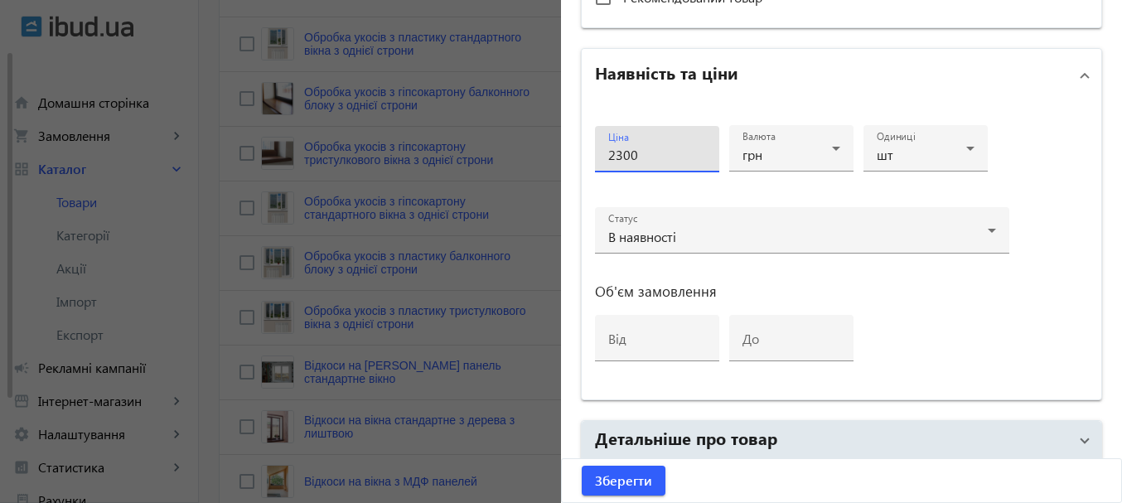
click at [612, 158] on input "2300" at bounding box center [657, 154] width 98 height 17
type input "3300"
click at [614, 475] on span "Зберегти" at bounding box center [623, 481] width 57 height 18
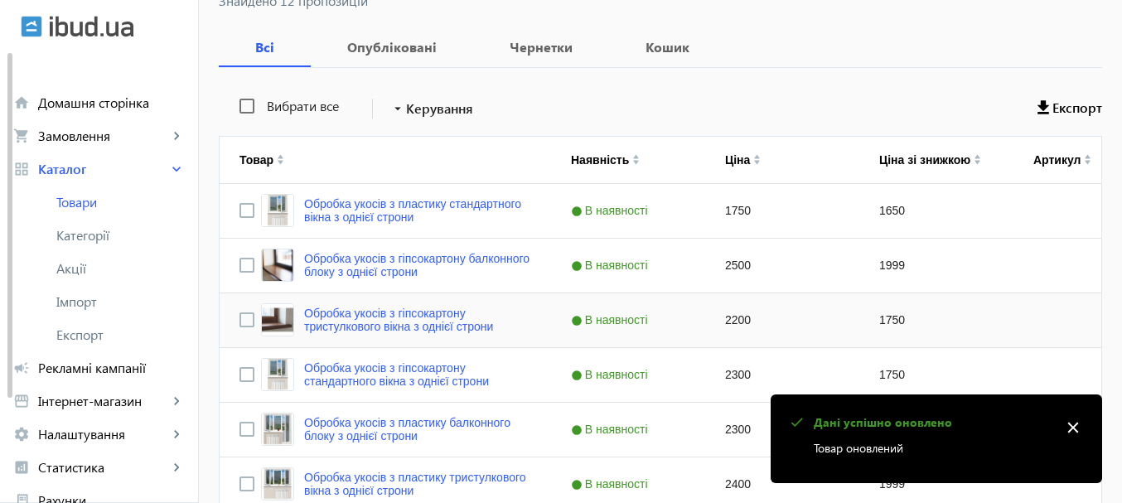
scroll to position [414, 0]
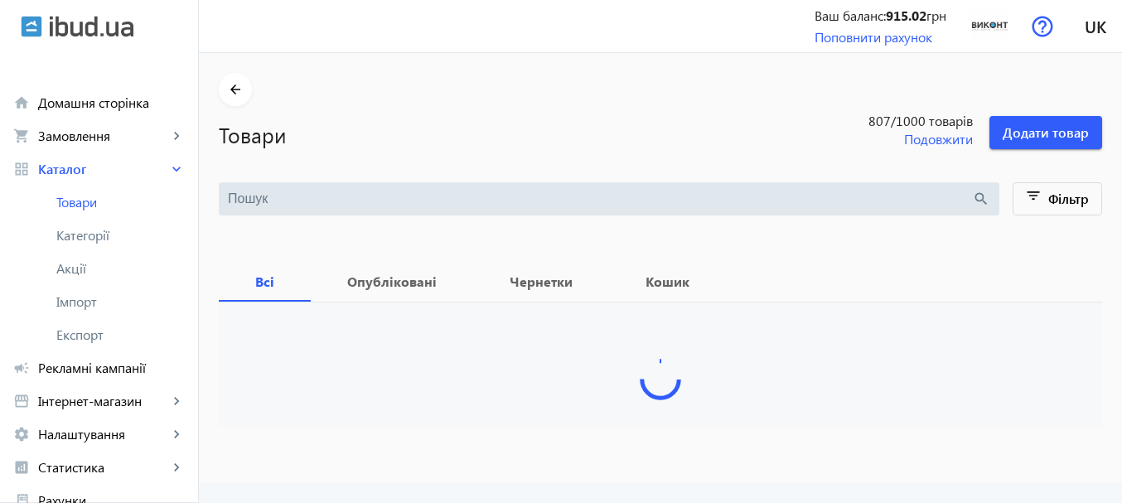
type input "откос"
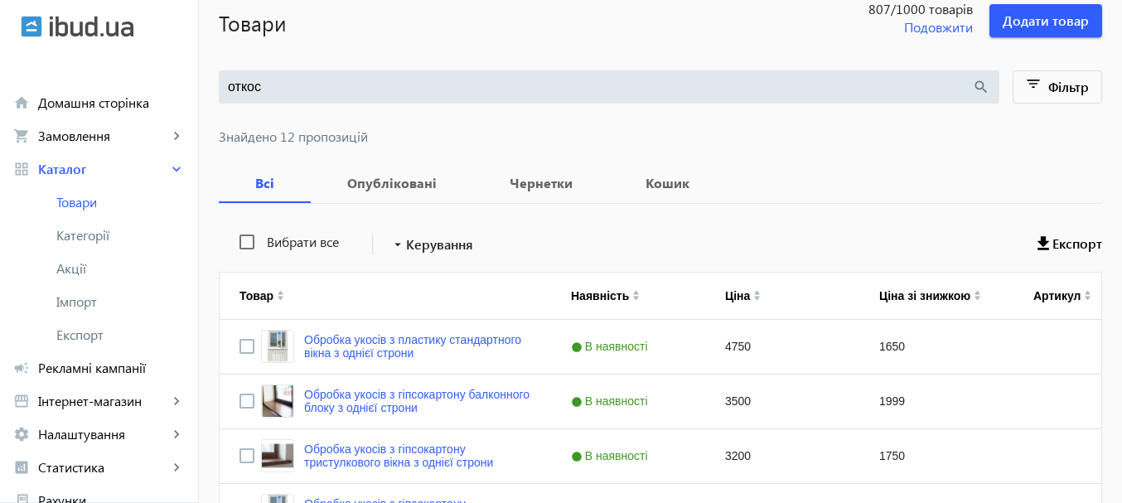
scroll to position [414, 0]
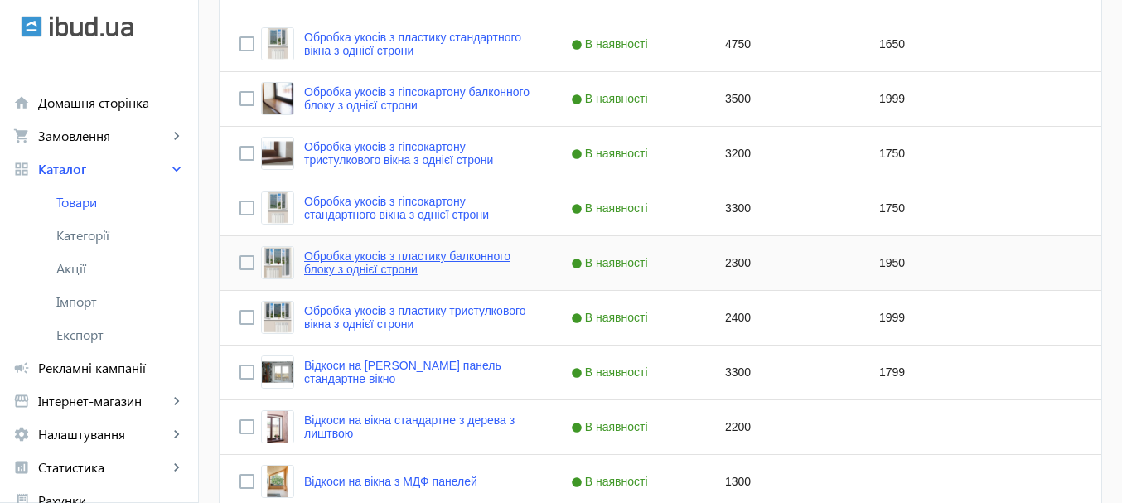
click at [476, 263] on link "Обробка укосів з пластику балконного блоку з однієї строни" at bounding box center [417, 262] width 227 height 27
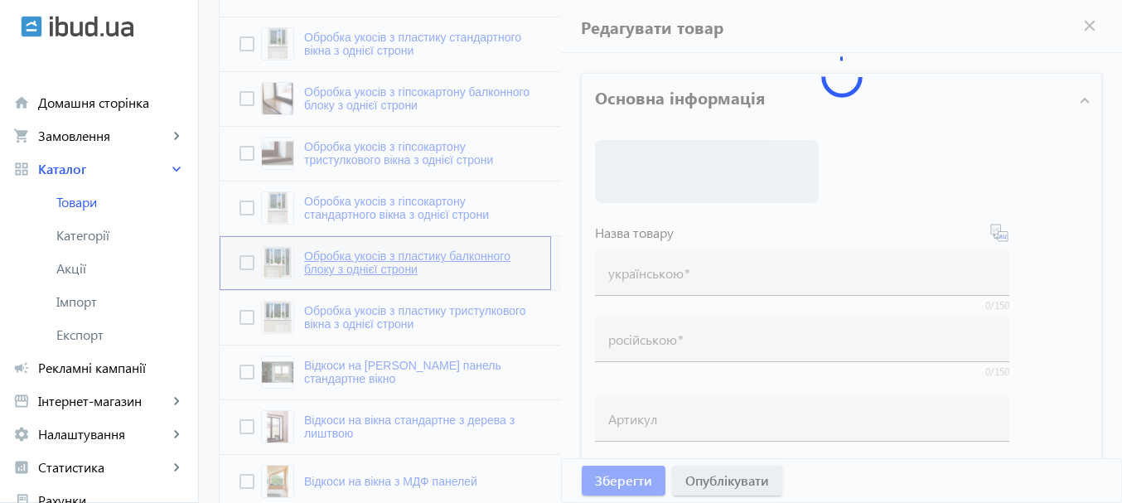
type input "Обробка укосів з пластику балконного блоку з однієї строни"
type input "Отделка откосов из пластика балконного блока с одной строны"
type input "2300"
type input "Оздоблення укосів із пластику балконний блок - магазин [PERSON_NAME][GEOGRAPHIC…"
type input "Отделка откосов из пластика балконный блок - магазин Виконт [GEOGRAPHIC_DATA]"
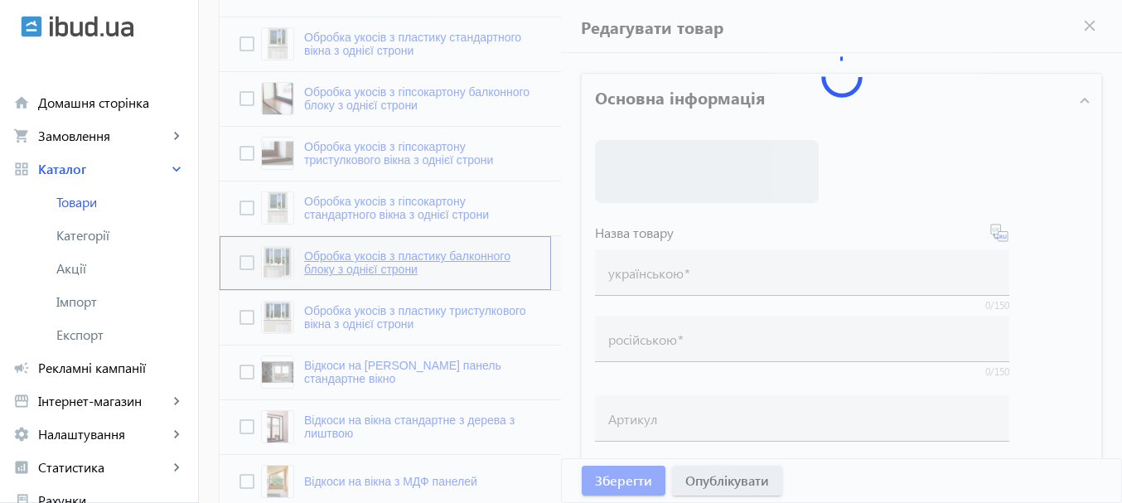
type textarea "КУПИТИ✓ Укоси на балконний блок Кривий Ріг ⏩Віконт⏩ Оздоблення укосів із пласти…"
type textarea "КУПИТЬ✓ Откосы на балконный блок Кривой Рог ⏩Виконт⏩ Отделка откосов из пластик…"
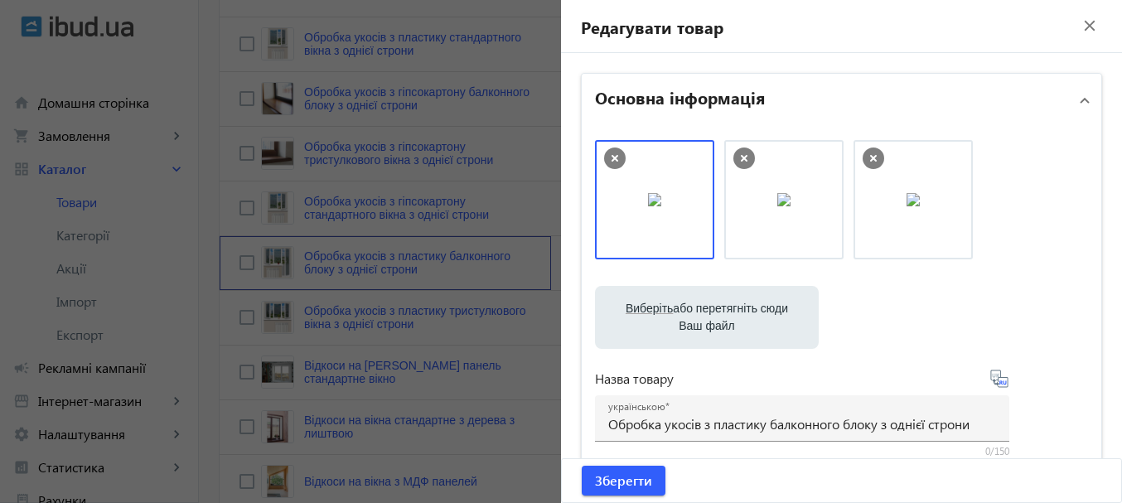
scroll to position [497, 0]
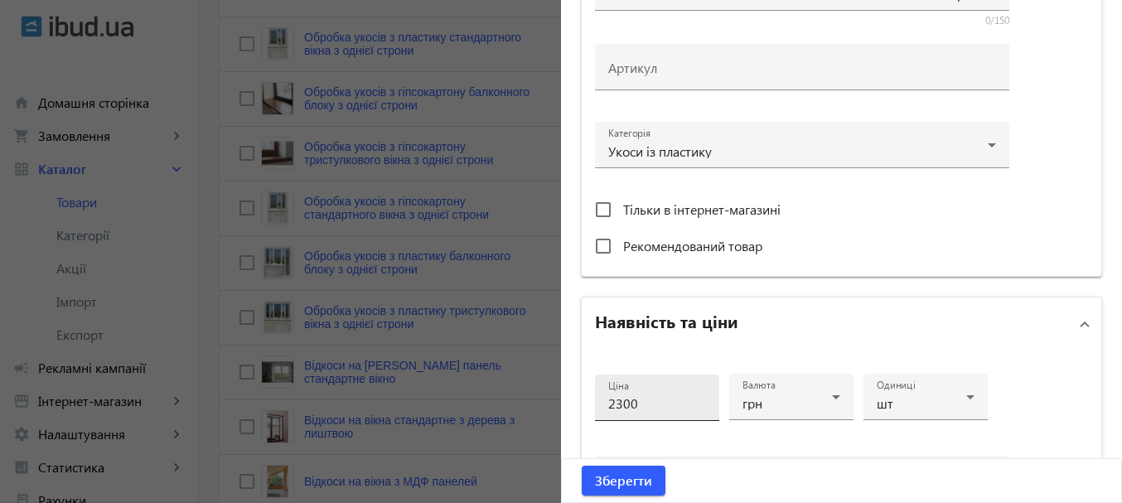
click at [610, 394] on div "Ціна 2300" at bounding box center [657, 398] width 98 height 46
click at [609, 397] on input "2300" at bounding box center [657, 402] width 98 height 17
type input "4300"
click at [616, 490] on span "Зберегти" at bounding box center [623, 481] width 57 height 18
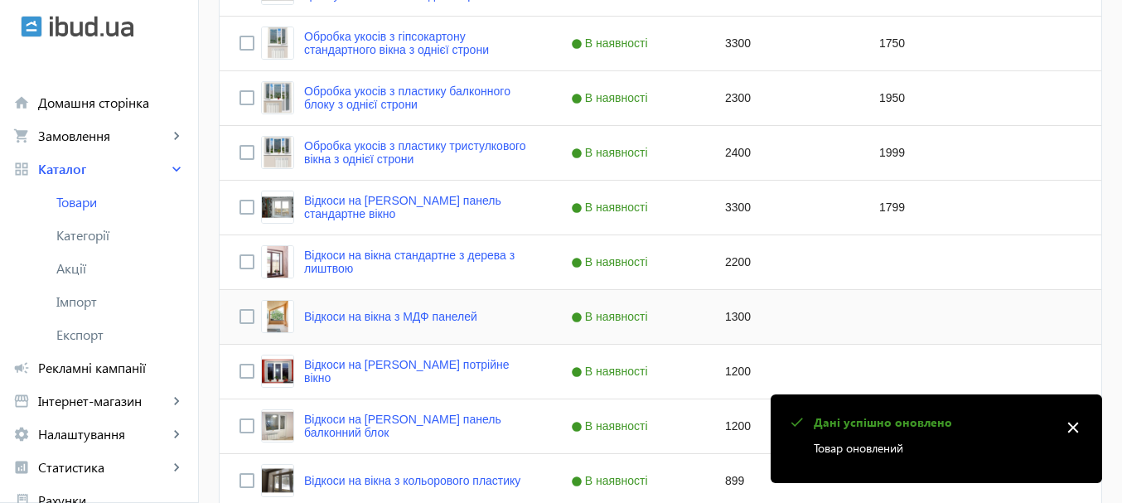
scroll to position [580, 0]
